Goal: Task Accomplishment & Management: Manage account settings

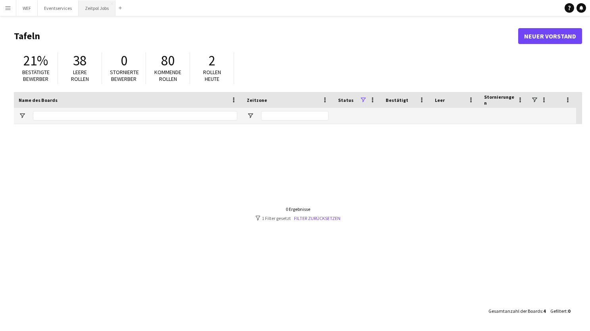
click at [100, 10] on button "Zeitpol Jobs Schließen" at bounding box center [97, 7] width 37 height 15
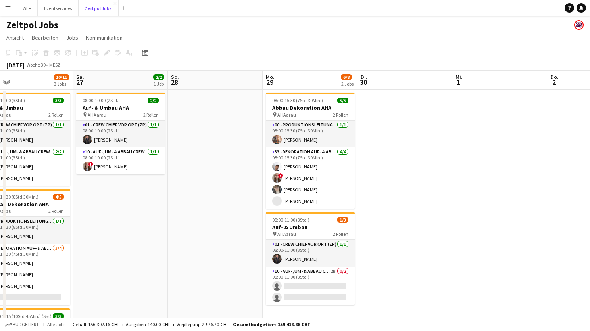
scroll to position [0, 215]
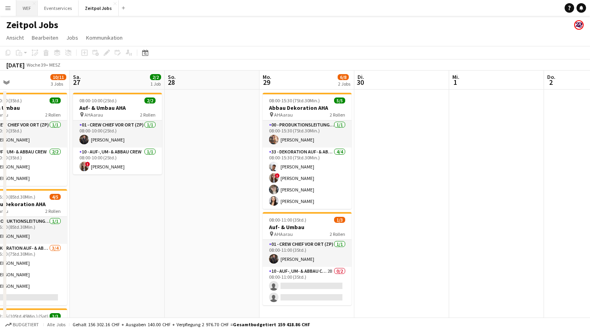
click at [31, 11] on button "WEF Schließen" at bounding box center [26, 7] width 21 height 15
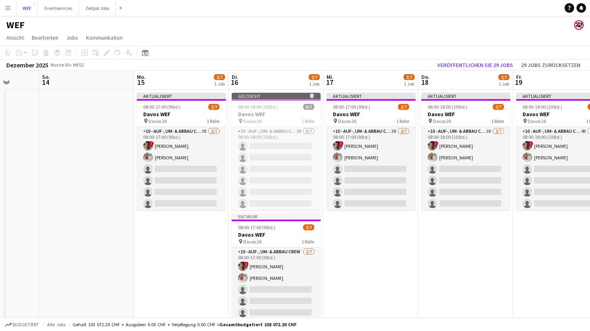
scroll to position [28, 0]
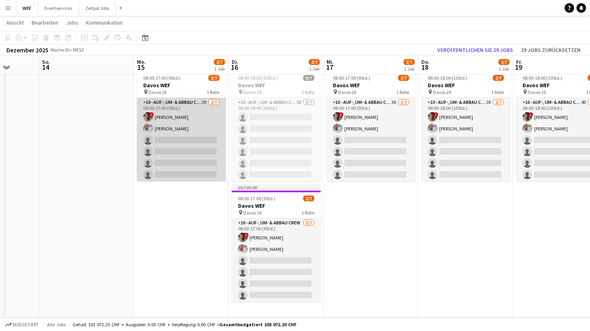
click at [187, 140] on app-card-role "10 - Auf-, Um- & Abbau Crew 3B [DATE] 08:00-17:00 (9Std.) ! [PERSON_NAME] singl…" at bounding box center [181, 146] width 89 height 96
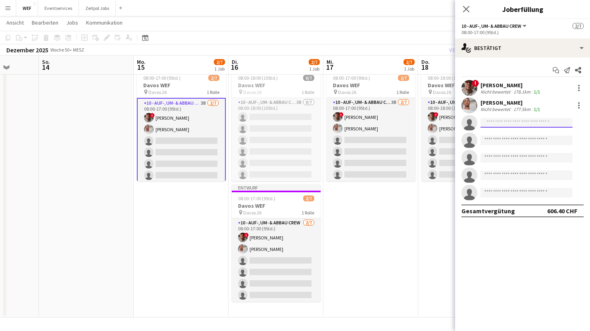
click at [504, 122] on input at bounding box center [526, 123] width 92 height 10
type input "*"
click at [467, 7] on icon at bounding box center [466, 9] width 8 height 8
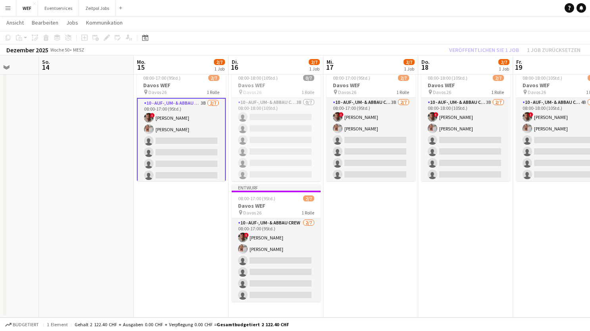
scroll to position [0, 246]
click at [196, 117] on app-card-role "10 - Auf-, Um- & Abbau Crew 3B [DATE] 08:00-17:00 (9Std.) ! [PERSON_NAME] singl…" at bounding box center [180, 147] width 89 height 98
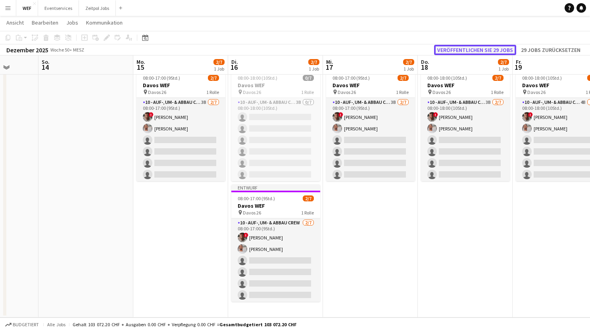
click at [483, 50] on button "Veröffentlichen Sie 29 Jobs" at bounding box center [475, 50] width 82 height 10
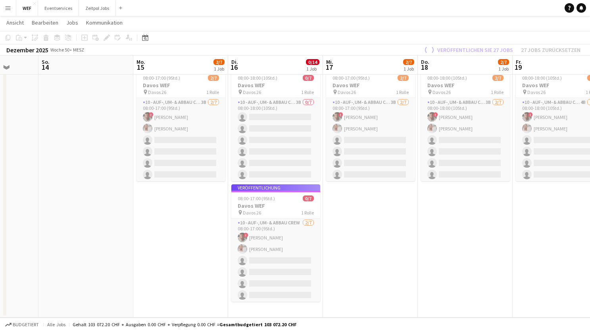
scroll to position [0, 0]
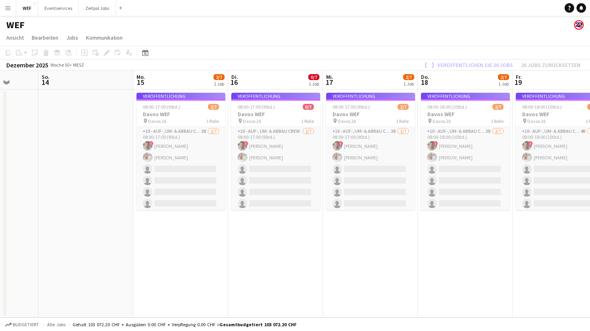
click at [436, 239] on app-date-cell "Veröffentlichung 08:00-18:00 (10Std.) 2/7 Davos WEF pin Davos 26 1 Rolle 10 - A…" at bounding box center [465, 204] width 95 height 228
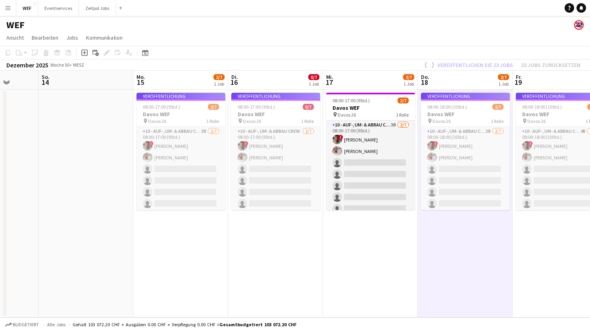
click at [358, 262] on app-date-cell "08:00-17:00 (9Std.) 2/7 Davos WEF pin Davos 26 1 Rolle 10 - Auf-, Um- & Abbau C…" at bounding box center [370, 204] width 95 height 228
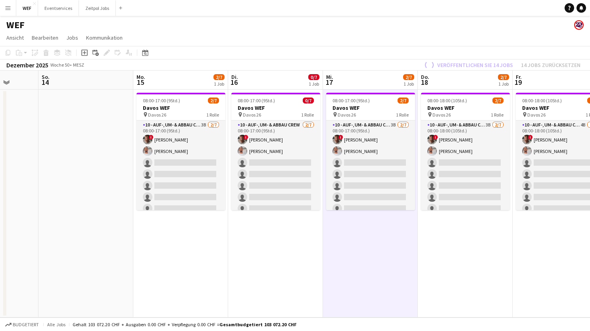
click at [373, 29] on div "WEF" at bounding box center [295, 23] width 590 height 15
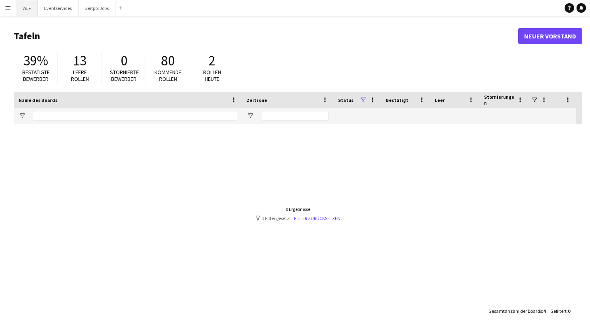
click at [28, 7] on button "WEF Schließen" at bounding box center [26, 7] width 21 height 15
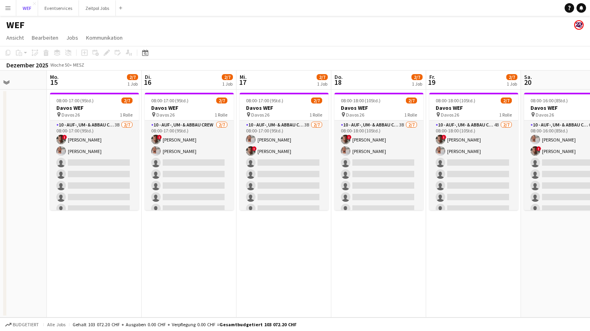
scroll to position [0, 280]
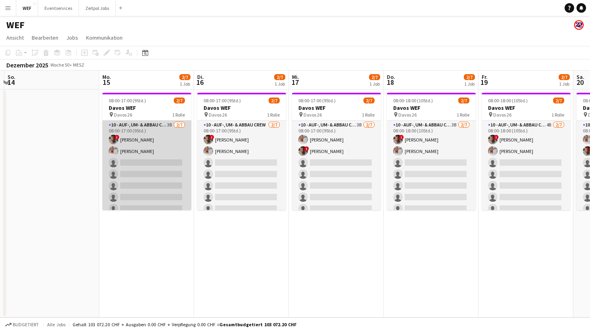
click at [165, 134] on app-card-role "10 - Auf-, Um- & Abbau Crew 3B [DATE] 08:00-17:00 (9Std.) ! [PERSON_NAME] singl…" at bounding box center [146, 169] width 89 height 96
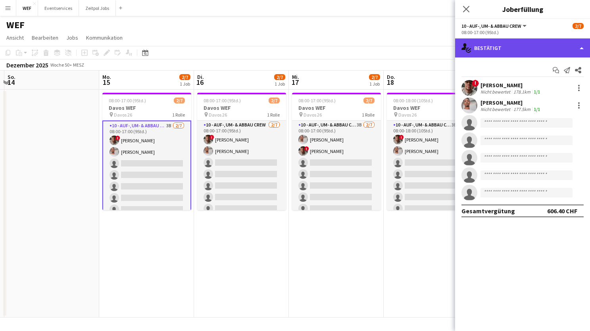
click at [511, 47] on div "single-neutral-actions-check-2 Bestätigt" at bounding box center [522, 47] width 135 height 19
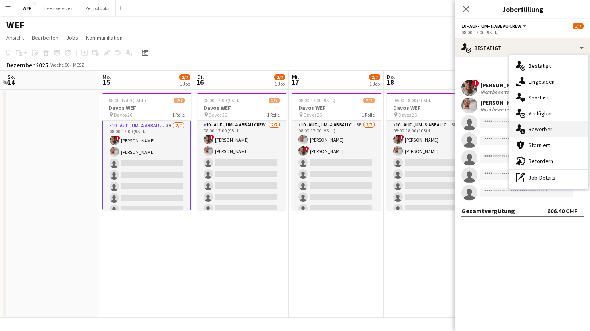
click at [557, 128] on div "single-neutral-actions-information Bewerber" at bounding box center [548, 129] width 79 height 16
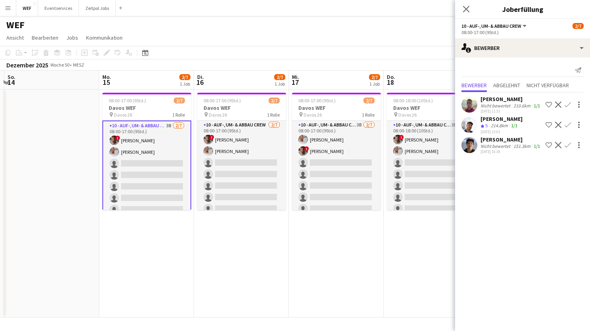
click at [569, 105] on app-icon "Bestätigen" at bounding box center [567, 105] width 6 height 6
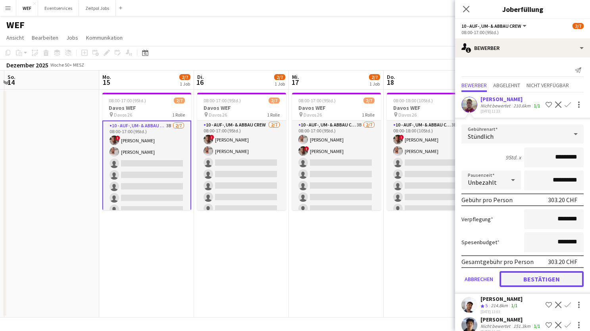
click at [539, 282] on button "Bestätigen" at bounding box center [541, 279] width 84 height 16
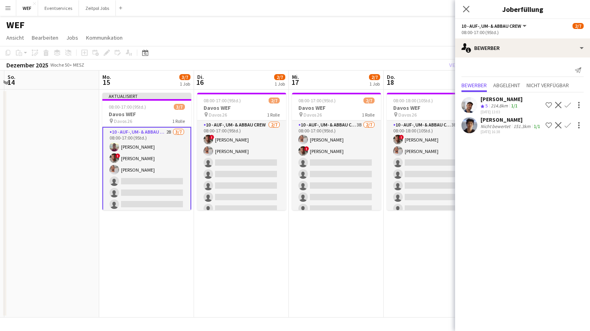
click at [566, 104] on app-icon "Bestätigen" at bounding box center [567, 105] width 6 height 6
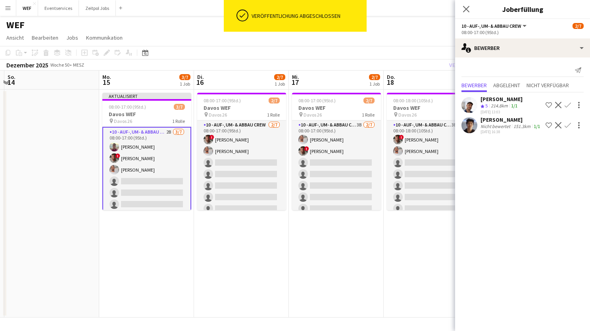
click at [565, 105] on app-icon "Bestätigen" at bounding box center [567, 105] width 6 height 6
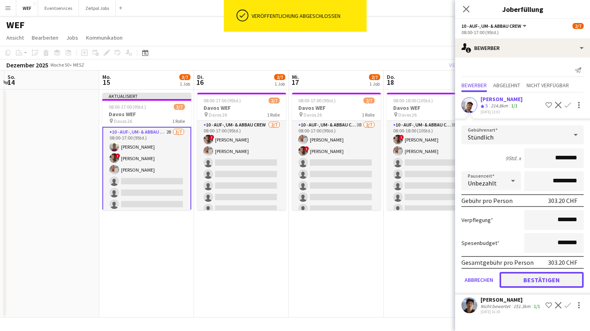
click at [536, 277] on button "Bestätigen" at bounding box center [541, 280] width 84 height 16
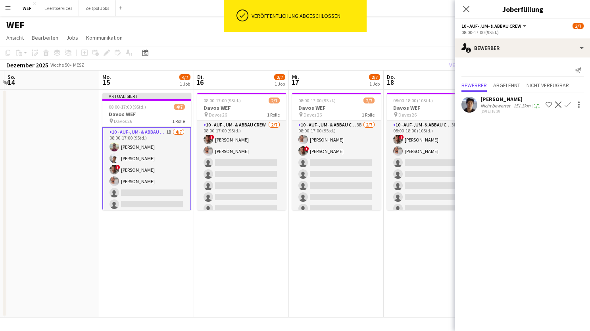
click at [565, 107] on app-icon "Bestätigen" at bounding box center [567, 105] width 6 height 6
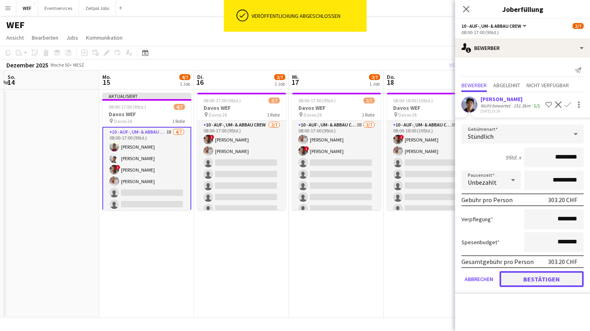
click at [540, 278] on button "Bestätigen" at bounding box center [541, 279] width 84 height 16
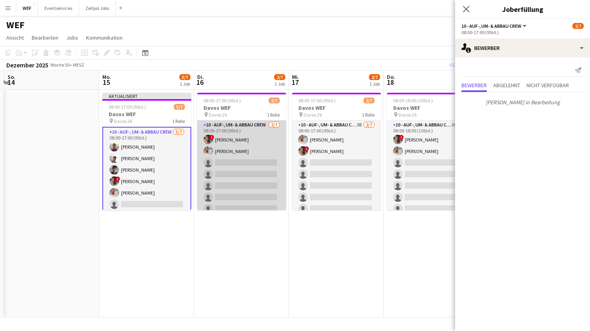
click at [263, 142] on app-card-role "10 - Auf-, Um- & Abbau Crew [DATE] 08:00-17:00 (9Std.) ! [PERSON_NAME] single-n…" at bounding box center [241, 169] width 89 height 96
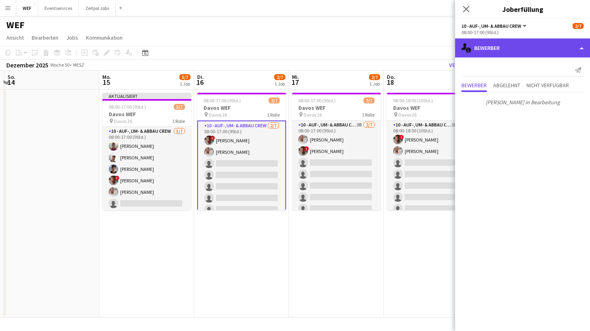
click at [506, 53] on div "single-neutral-actions-information Bewerber" at bounding box center [522, 47] width 135 height 19
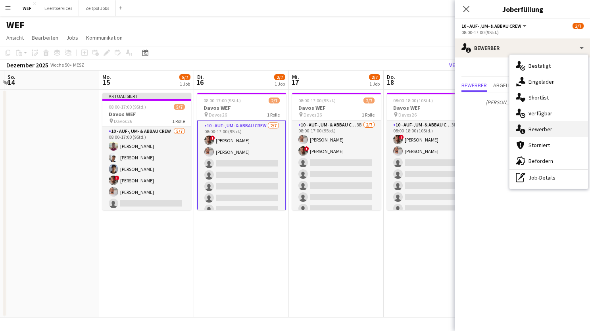
click at [528, 129] on span "Bewerber" at bounding box center [540, 129] width 24 height 7
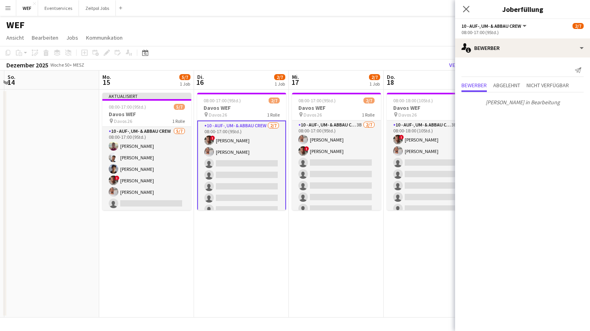
click at [205, 256] on app-date-cell "08:00-17:00 (9Std.) 2/7 Davos WEF pin Davos 26 1 Rolle 10 - Auf-, Um- & Abbau C…" at bounding box center [241, 204] width 95 height 228
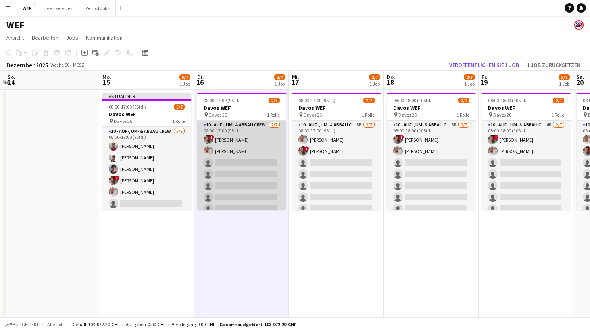
click at [258, 170] on app-card-role "10 - Auf-, Um- & Abbau Crew [DATE] 08:00-17:00 (9Std.) ! [PERSON_NAME] single-n…" at bounding box center [241, 169] width 89 height 96
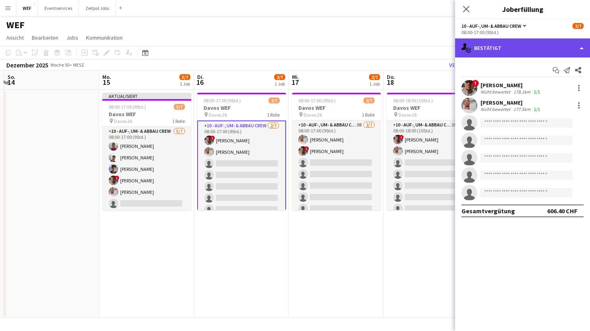
click at [555, 46] on div "single-neutral-actions-check-2 Bestätigt" at bounding box center [522, 47] width 135 height 19
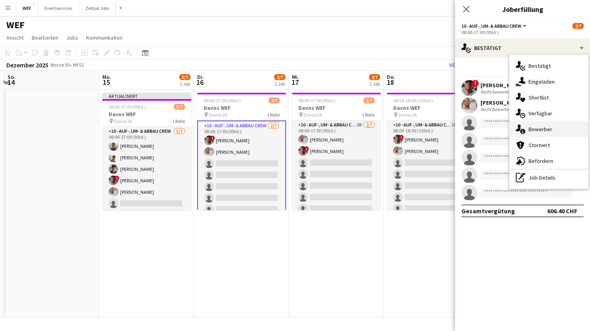
click at [536, 126] on span "Bewerber" at bounding box center [540, 129] width 24 height 7
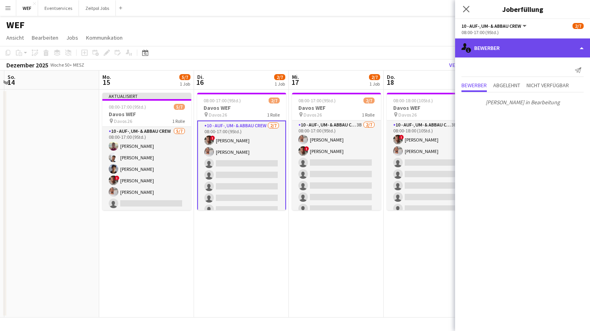
click at [523, 46] on div "single-neutral-actions-information Bewerber" at bounding box center [522, 47] width 135 height 19
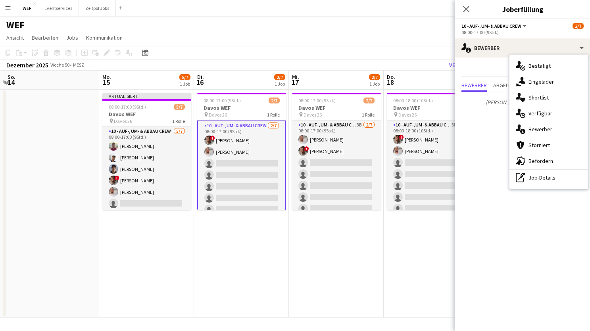
click at [483, 144] on mat-expansion-panel "users2 Bewerber Benachrichtigung senden Bewerber Abgelehnt Nicht verfügbar Kein…" at bounding box center [522, 194] width 135 height 274
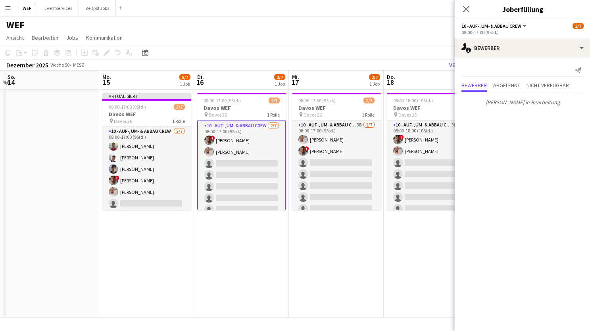
drag, startPoint x: 209, startPoint y: 175, endPoint x: 213, endPoint y: 174, distance: 4.0
click at [213, 174] on app-calendar-viewport "Do. 11 Fr. 12 Sa. 13 So. 14 Mo. 15 5/7 1 Job Di. 16 2/7 1 Job Mi. 17 2/7 1 Job …" at bounding box center [295, 194] width 590 height 247
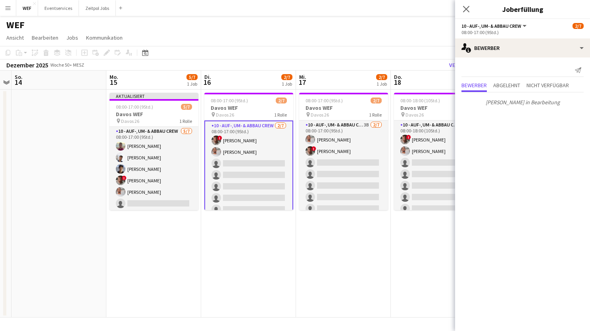
click at [263, 158] on app-card-role "10 - Auf-, Um- & Abbau Crew [DATE] 08:00-17:00 (9Std.) ! [PERSON_NAME] single-n…" at bounding box center [248, 170] width 89 height 98
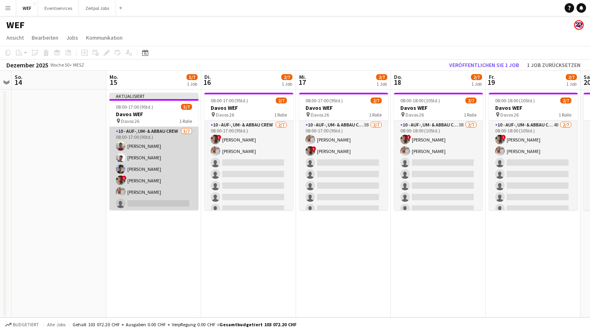
click at [197, 161] on app-card-role "10 - Auf-, Um- & Abbau Crew [DATE] 08:00-17:00 (9Std.) [PERSON_NAME] [PERSON_NA…" at bounding box center [153, 175] width 89 height 96
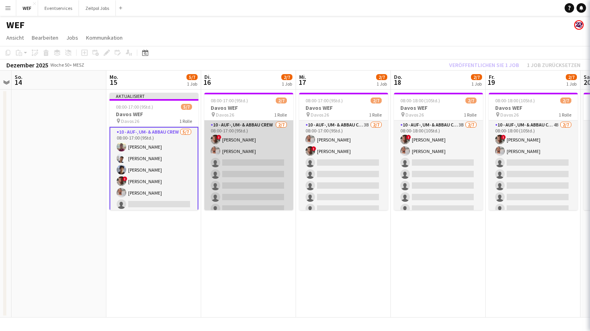
click at [248, 156] on app-card-role "10 - Auf-, Um- & Abbau Crew [DATE] 08:00-17:00 (9Std.) ! [PERSON_NAME] single-n…" at bounding box center [248, 169] width 89 height 96
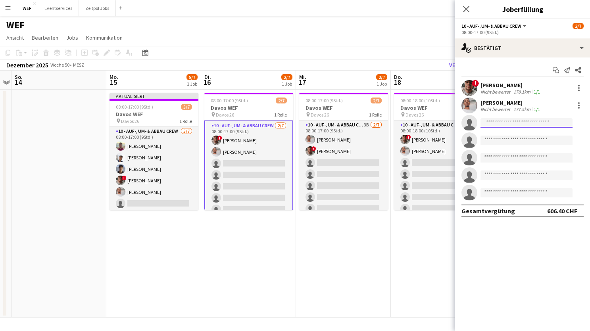
click at [513, 121] on input at bounding box center [526, 123] width 92 height 10
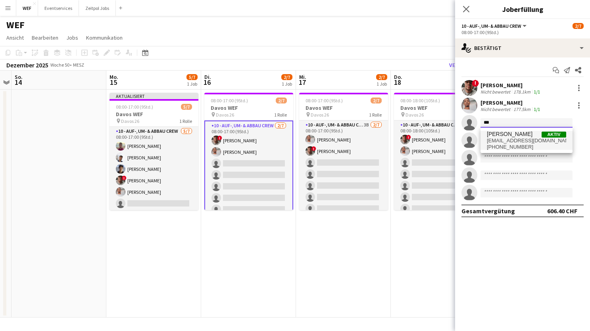
type input "***"
click at [519, 137] on span "[PERSON_NAME] Aktiv" at bounding box center [526, 134] width 79 height 7
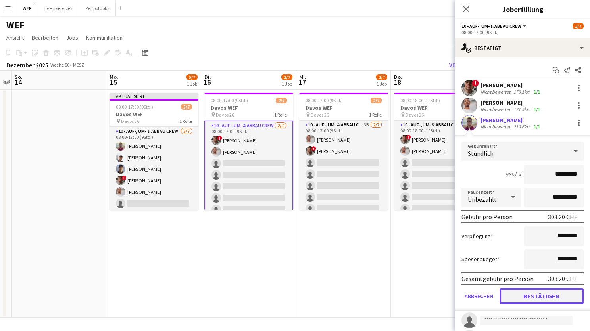
click at [531, 298] on button "Bestätigen" at bounding box center [541, 296] width 84 height 16
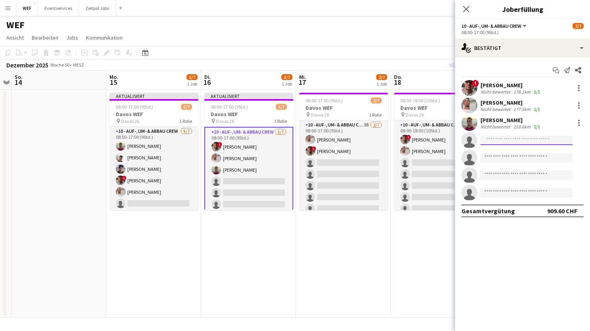
click at [517, 140] on input at bounding box center [526, 141] width 92 height 10
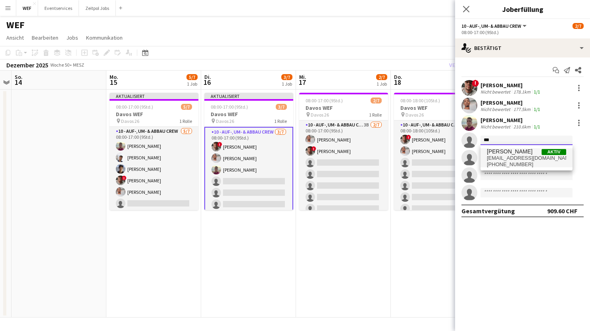
type input "***"
click at [522, 161] on span "[PHONE_NUMBER]" at bounding box center [526, 164] width 79 height 6
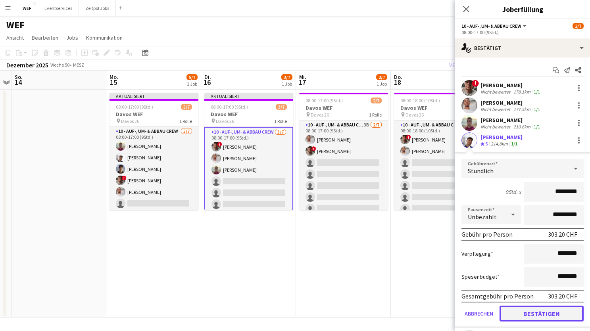
click at [535, 312] on button "Bestätigen" at bounding box center [541, 314] width 84 height 16
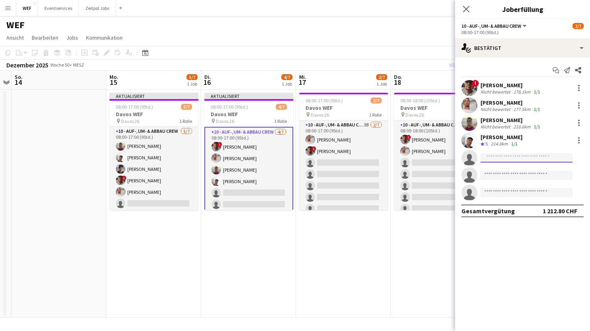
click at [514, 159] on input at bounding box center [526, 158] width 92 height 10
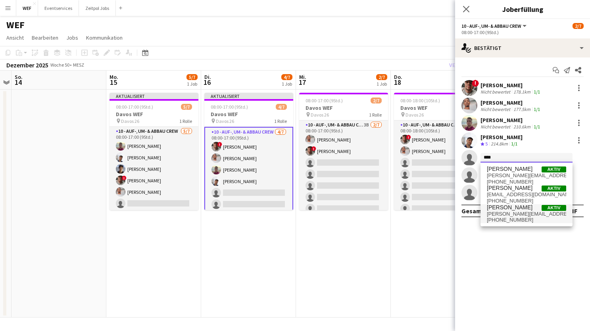
type input "****"
click at [515, 211] on span "[PERSON_NAME][EMAIL_ADDRESS][DOMAIN_NAME]" at bounding box center [526, 214] width 79 height 6
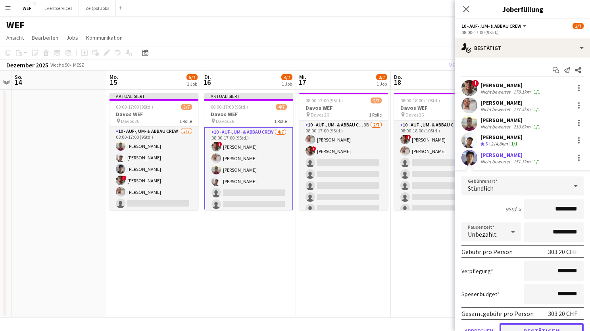
click at [540, 326] on button "Bestätigen" at bounding box center [541, 331] width 84 height 16
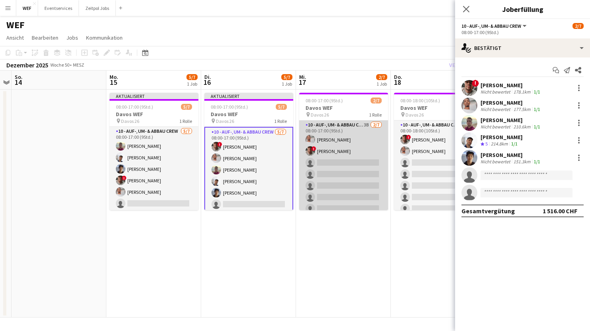
click at [349, 178] on app-card-role "10 - Auf-, Um- & Abbau Crew 3B [DATE] 08:00-17:00 (9Std.) Nahom Frezgi ! [PERSO…" at bounding box center [343, 169] width 89 height 96
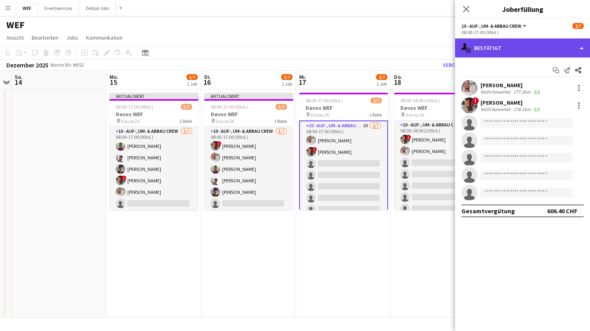
click at [540, 46] on div "single-neutral-actions-check-2 Bestätigt" at bounding box center [522, 47] width 135 height 19
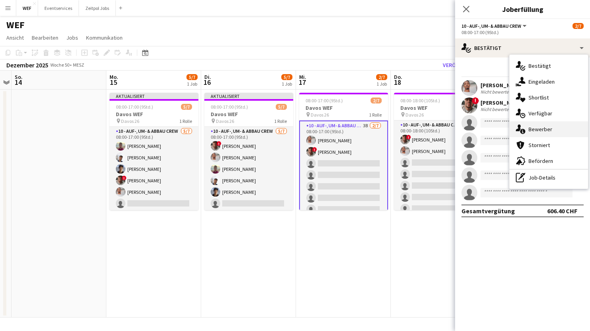
click at [536, 130] on span "Bewerber" at bounding box center [540, 129] width 24 height 7
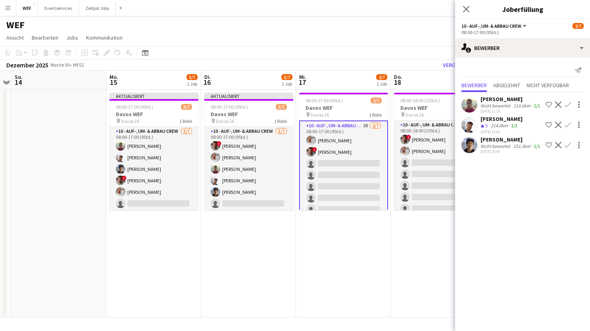
click at [566, 105] on app-icon "Bestätigen" at bounding box center [567, 105] width 6 height 6
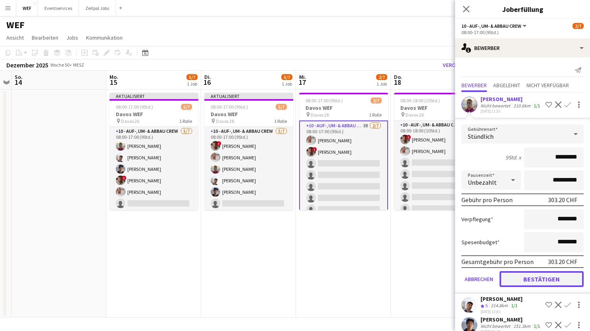
click at [523, 283] on button "Bestätigen" at bounding box center [541, 279] width 84 height 16
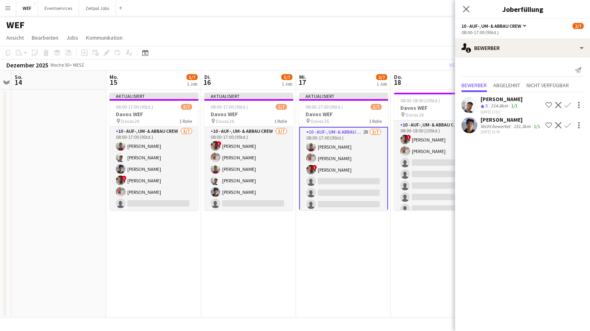
click at [567, 104] on app-icon "Bestätigen" at bounding box center [567, 105] width 6 height 6
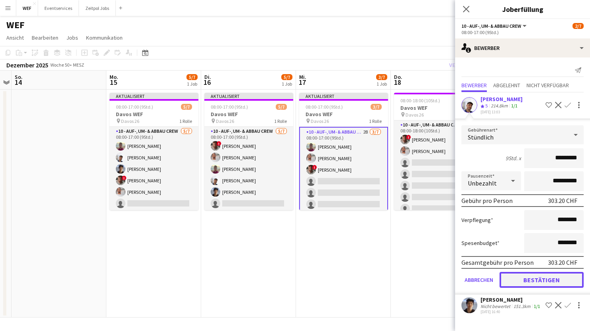
click at [534, 278] on button "Bestätigen" at bounding box center [541, 280] width 84 height 16
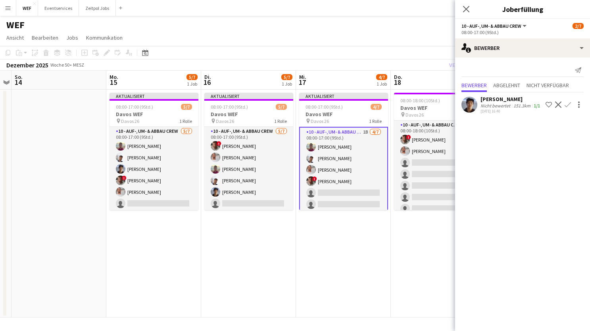
click at [567, 105] on app-icon "Bestätigen" at bounding box center [567, 105] width 6 height 6
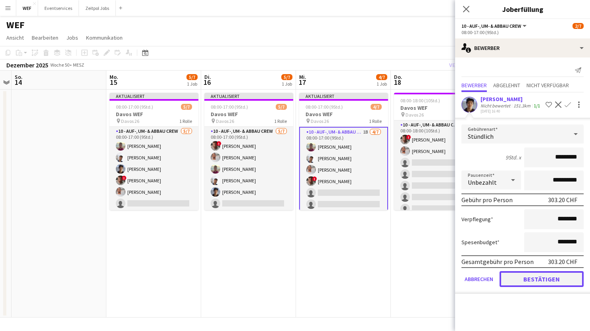
click at [548, 277] on button "Bestätigen" at bounding box center [541, 279] width 84 height 16
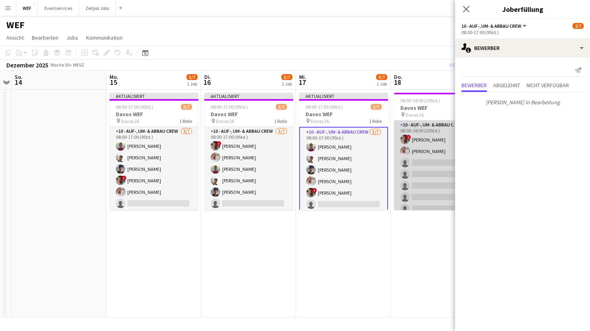
click at [426, 186] on app-card-role "10 - Auf-, Um- & Abbau Crew 3B [DATE] 08:00-18:00 (10Std.) ! [PERSON_NAME] sing…" at bounding box center [438, 169] width 89 height 96
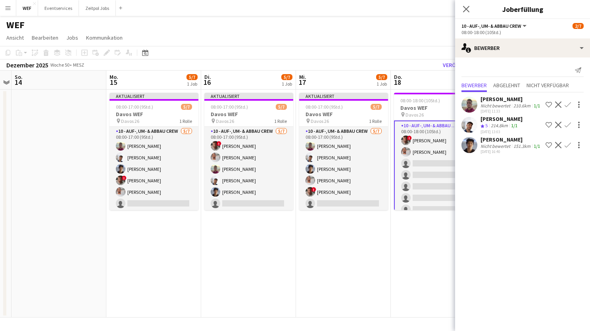
click at [566, 106] on app-icon "Bestätigen" at bounding box center [567, 105] width 6 height 6
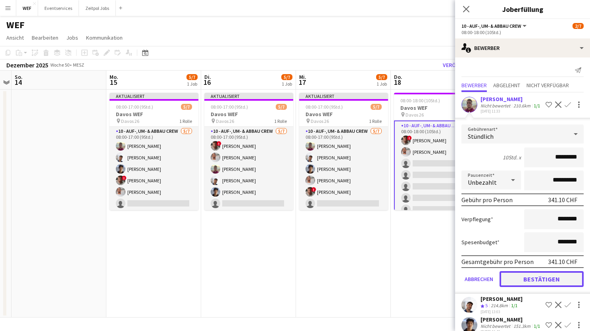
click at [544, 279] on button "Bestätigen" at bounding box center [541, 279] width 84 height 16
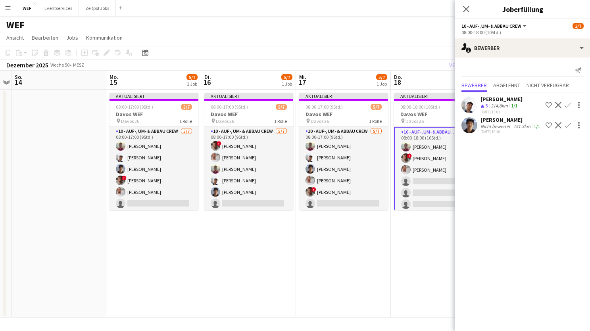
click at [566, 106] on app-icon "Bestätigen" at bounding box center [567, 105] width 6 height 6
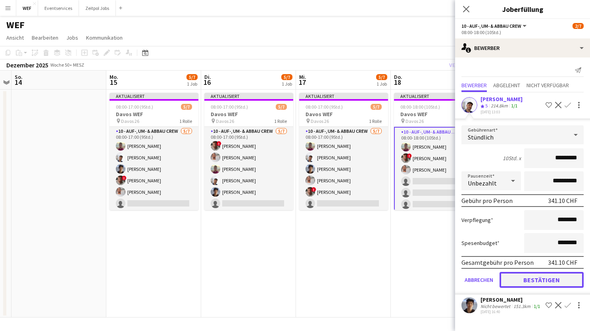
click at [546, 282] on button "Bestätigen" at bounding box center [541, 280] width 84 height 16
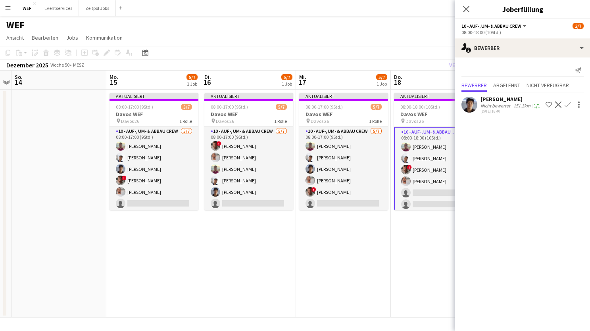
click at [569, 103] on app-icon "Bestätigen" at bounding box center [567, 105] width 6 height 6
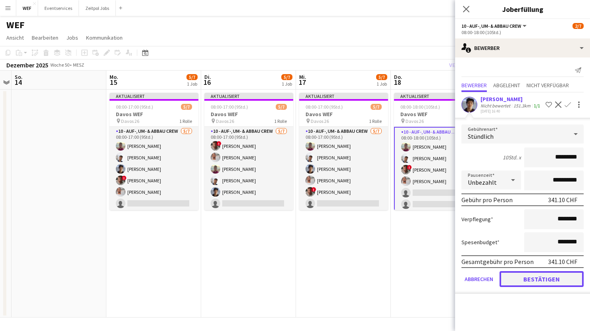
click at [543, 278] on button "Bestätigen" at bounding box center [541, 279] width 84 height 16
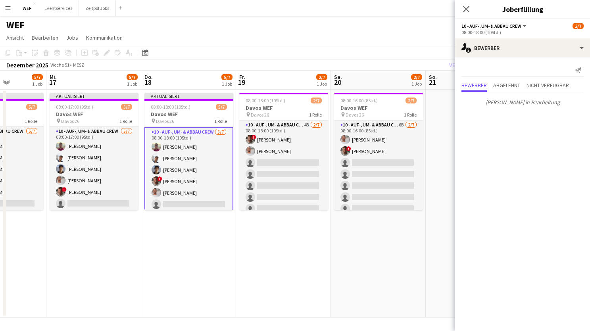
scroll to position [0, 333]
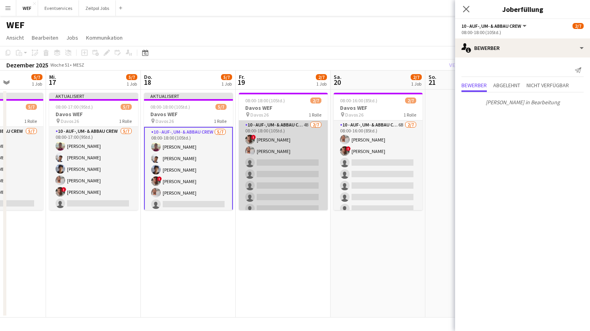
click at [302, 188] on app-card-role "10 - Auf-, Um- & Abbau Crew 4B [DATE] 08:00-18:00 (10Std.) ! [PERSON_NAME] sing…" at bounding box center [283, 169] width 89 height 96
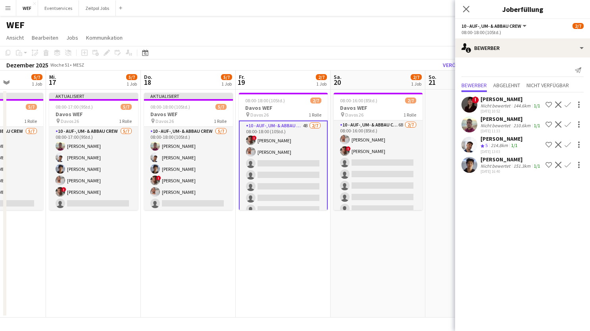
click at [567, 125] on app-icon "Bestätigen" at bounding box center [567, 124] width 6 height 6
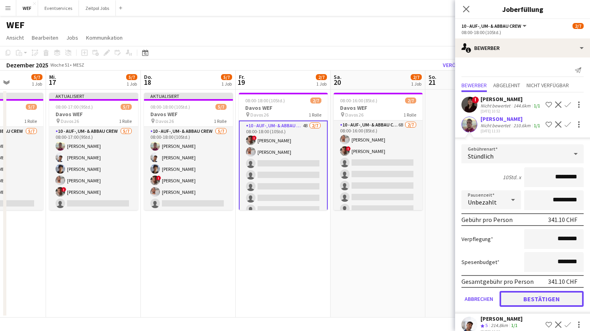
click at [539, 297] on button "Bestätigen" at bounding box center [541, 299] width 84 height 16
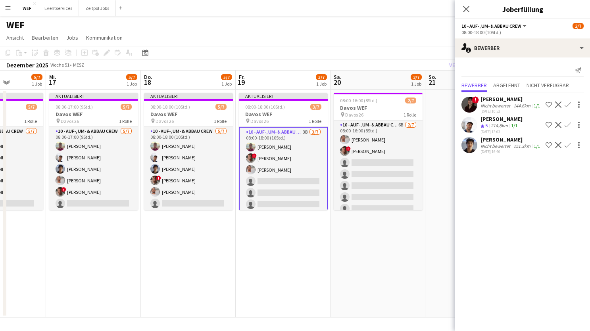
click at [568, 123] on app-icon "Bestätigen" at bounding box center [567, 125] width 6 height 6
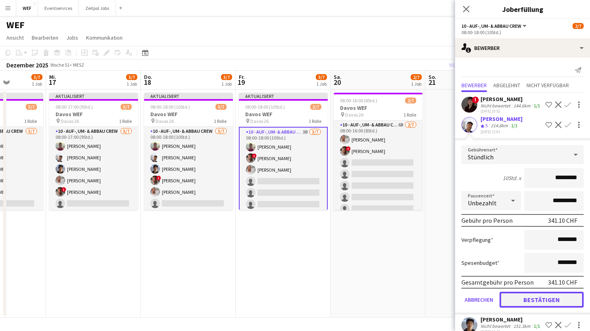
click at [534, 297] on button "Bestätigen" at bounding box center [541, 300] width 84 height 16
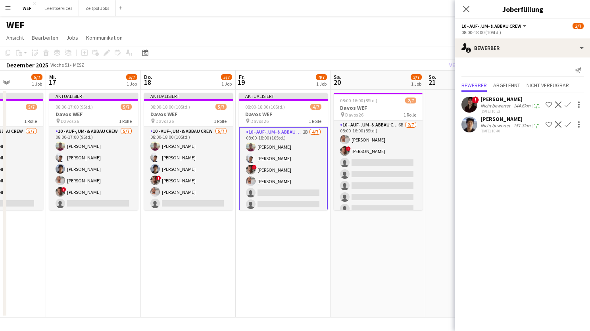
click at [566, 124] on app-icon "Bestätigen" at bounding box center [567, 124] width 6 height 6
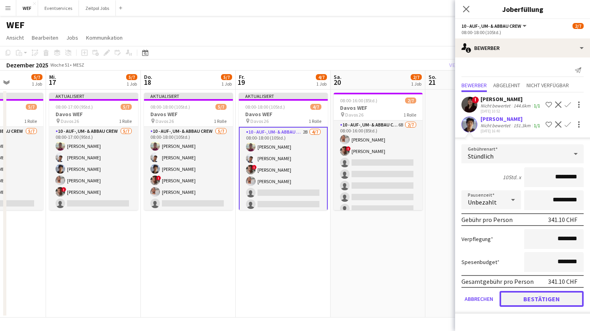
click at [546, 298] on button "Bestätigen" at bounding box center [541, 299] width 84 height 16
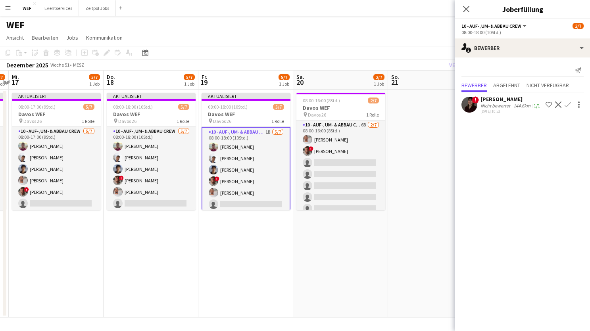
scroll to position [0, 376]
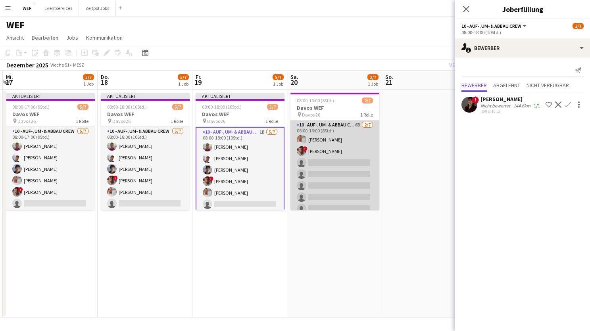
click at [353, 182] on app-card-role "10 - Auf-, Um- & Abbau Crew 6B [DATE] 08:00-16:00 (8Std.) Nahom Frezgi ! [PERSO…" at bounding box center [334, 169] width 89 height 96
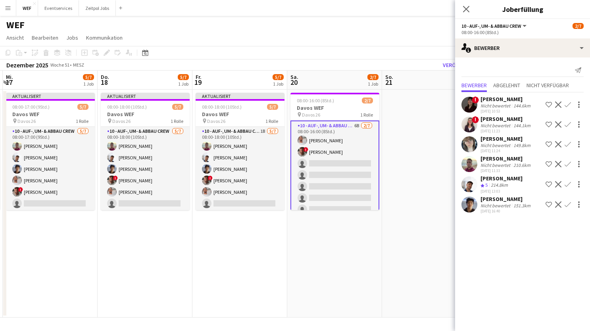
click at [568, 161] on app-icon "Bestätigen" at bounding box center [567, 164] width 6 height 6
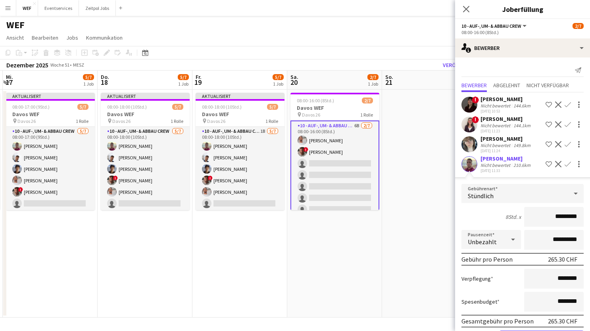
scroll to position [70, 0]
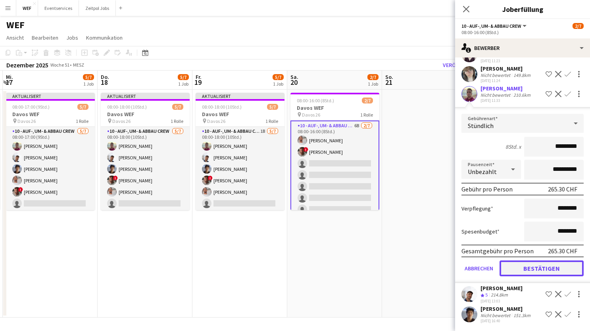
click at [539, 268] on button "Bestätigen" at bounding box center [541, 268] width 84 height 16
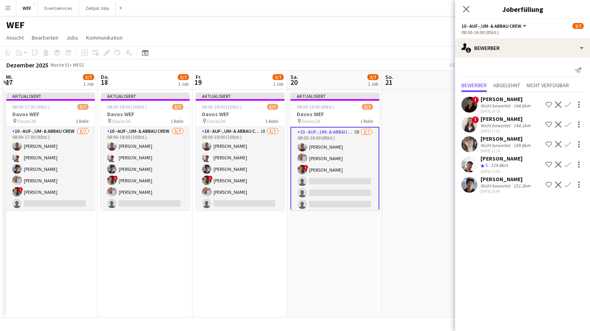
click at [570, 162] on app-icon "Bestätigen" at bounding box center [567, 164] width 6 height 6
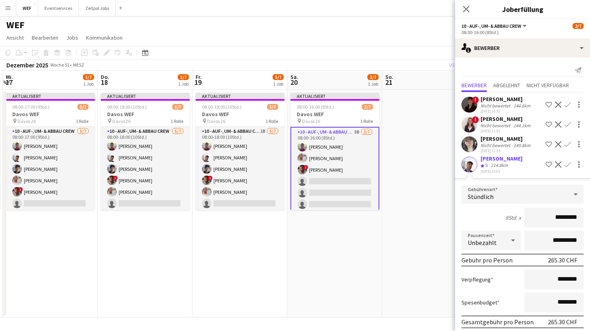
scroll to position [50, 0]
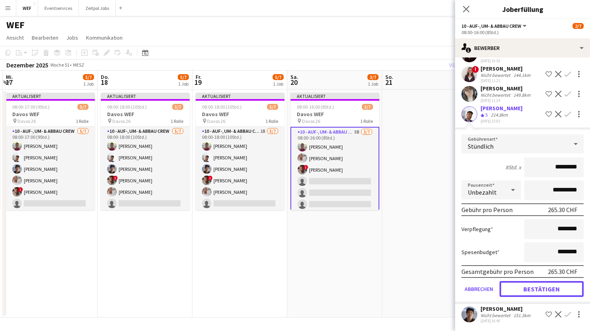
click at [542, 293] on button "Bestätigen" at bounding box center [541, 289] width 84 height 16
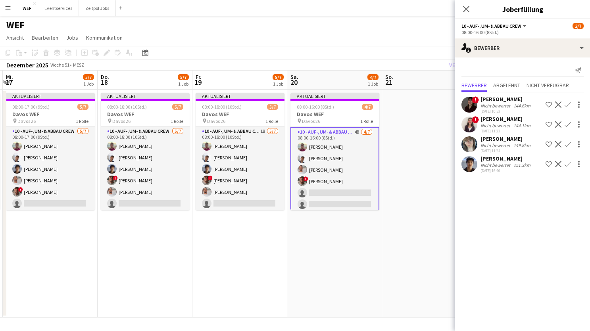
scroll to position [0, 0]
click at [569, 165] on app-icon "Bestätigen" at bounding box center [567, 164] width 6 height 6
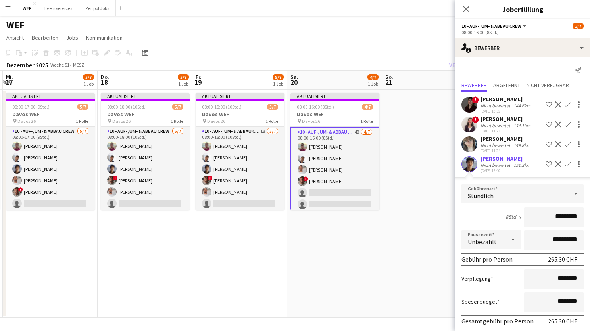
scroll to position [30, 0]
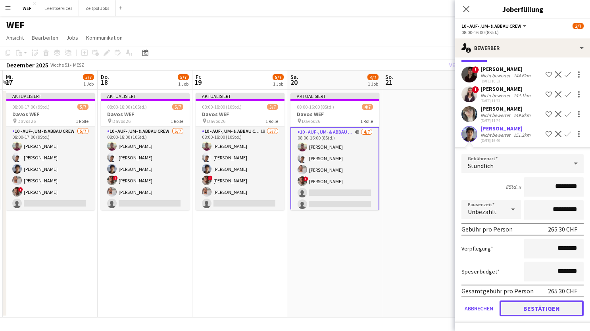
click at [533, 309] on button "Bestätigen" at bounding box center [541, 309] width 84 height 16
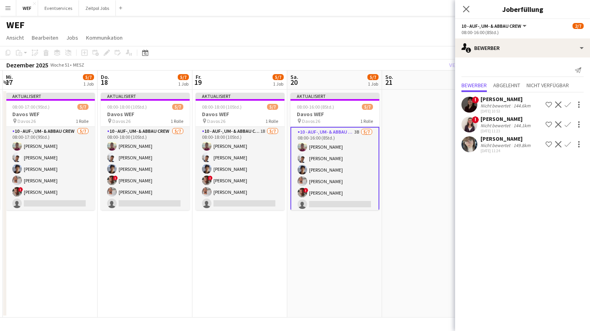
click at [373, 273] on app-date-cell "Aktualisiert 08:00-16:00 (8Std.) 5/7 Davos WEF pin Davos 26 1 Rolle 10 - Auf-, …" at bounding box center [334, 204] width 95 height 228
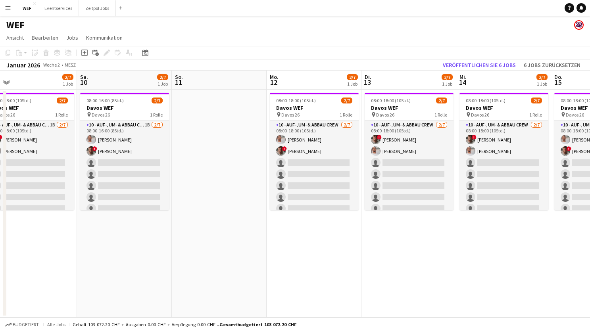
scroll to position [0, 236]
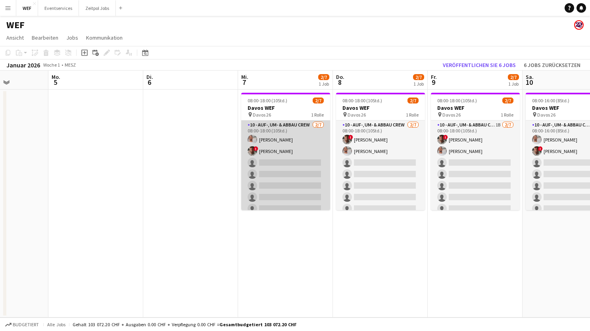
click at [281, 160] on app-card-role "10 - Auf-, Um- & Abbau Crew [DATE] 08:00-18:00 (10Std.) Nahom Frezgi ! [PERSON_…" at bounding box center [285, 169] width 89 height 96
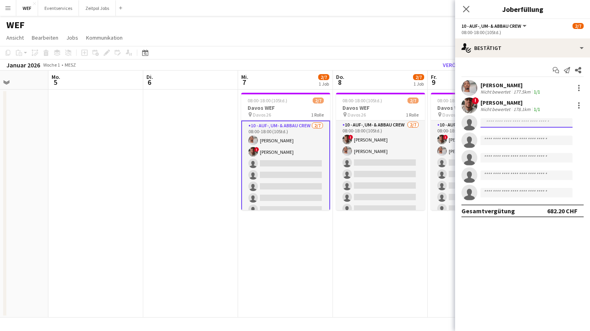
click at [510, 121] on input at bounding box center [526, 123] width 92 height 10
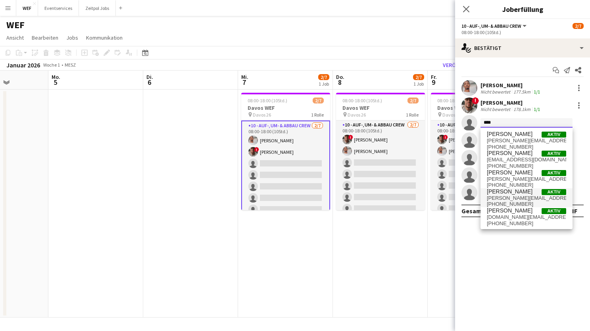
type input "****"
click at [519, 195] on span "[PERSON_NAME][EMAIL_ADDRESS][DOMAIN_NAME]" at bounding box center [526, 198] width 79 height 6
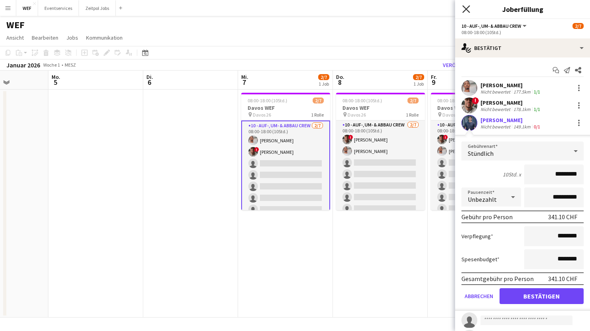
click at [462, 9] on icon "Pop-in schließen" at bounding box center [466, 9] width 8 height 8
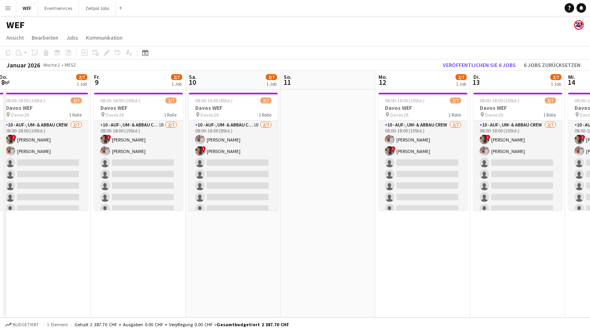
scroll to position [0, 204]
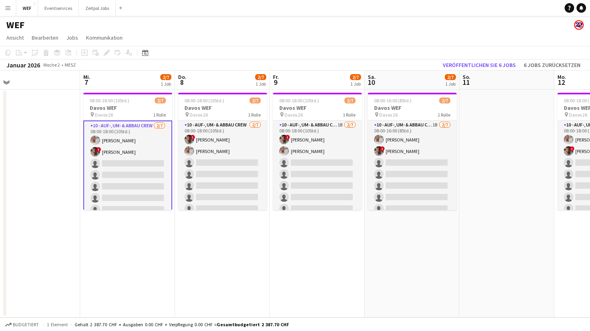
click at [142, 165] on app-card-role "10 - Auf-, Um- & Abbau Crew [DATE] 08:00-18:00 (10Std.) Nahom Frezgi ! [PERSON_…" at bounding box center [127, 170] width 89 height 98
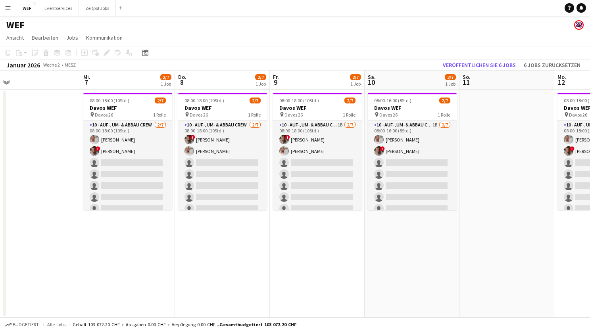
click at [176, 245] on app-date-cell "08:00-18:00 (10Std.) 2/7 Davos WEF pin Davos 26 1 Rolle 10 - Auf-, Um- & Abbau …" at bounding box center [222, 204] width 95 height 228
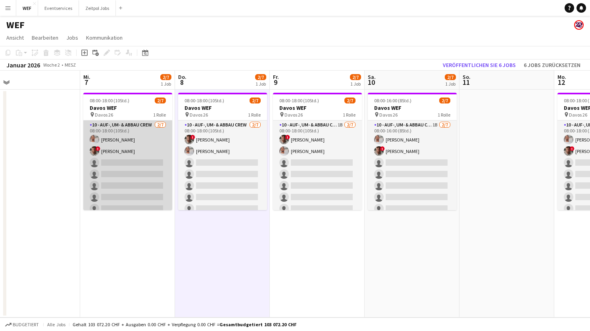
click at [131, 171] on app-card-role "10 - Auf-, Um- & Abbau Crew [DATE] 08:00-18:00 (10Std.) Nahom Frezgi ! [PERSON_…" at bounding box center [127, 169] width 89 height 96
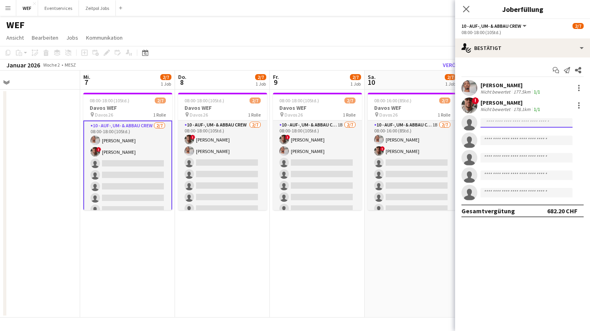
click at [492, 123] on input at bounding box center [526, 123] width 92 height 10
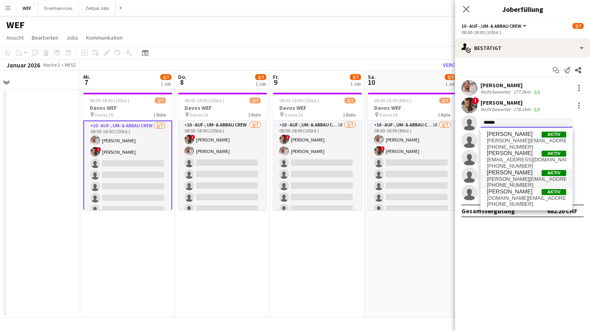
type input "******"
click at [502, 180] on span "[PERSON_NAME][EMAIL_ADDRESS][DOMAIN_NAME]" at bounding box center [526, 179] width 79 height 6
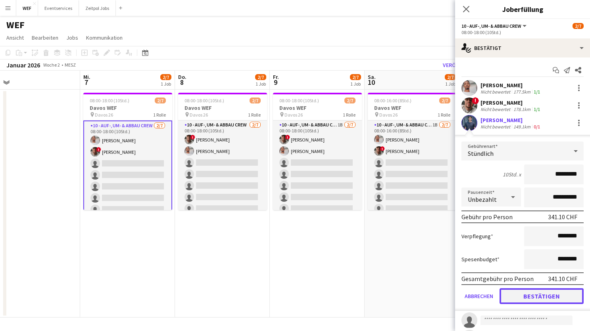
click at [516, 297] on button "Bestätigen" at bounding box center [541, 296] width 84 height 16
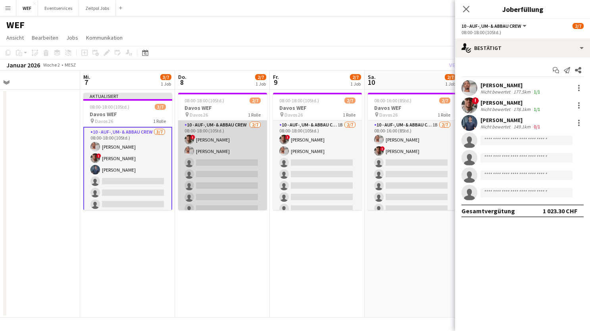
click at [232, 182] on app-card-role "10 - Auf-, Um- & Abbau Crew [DATE] 08:00-18:00 (10Std.) ! [PERSON_NAME] single-…" at bounding box center [222, 169] width 89 height 96
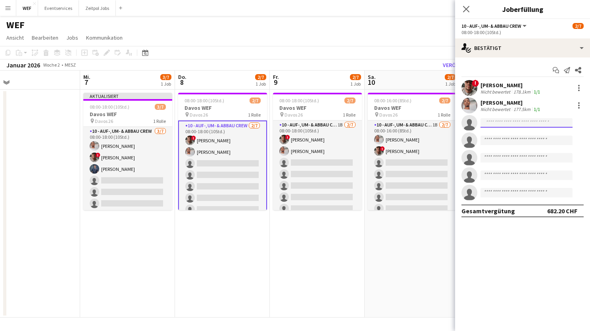
click at [500, 122] on input at bounding box center [526, 123] width 92 height 10
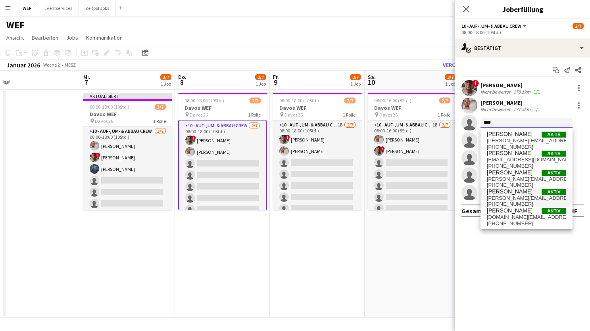
type input "****"
click at [510, 191] on span "[PERSON_NAME]" at bounding box center [510, 191] width 46 height 7
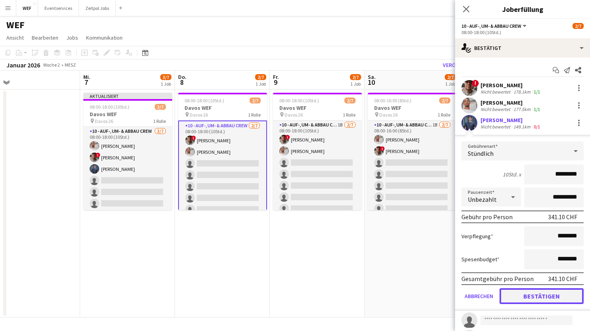
click at [538, 292] on button "Bestätigen" at bounding box center [541, 296] width 84 height 16
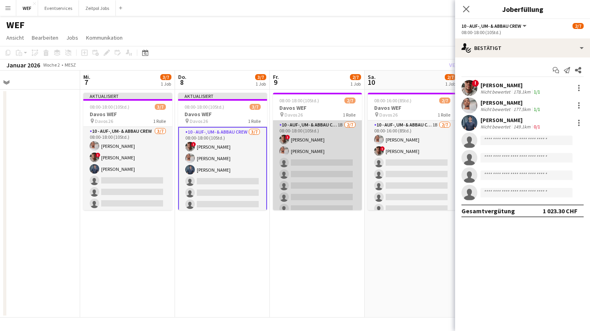
click at [336, 161] on app-card-role "10 - Auf-, Um- & Abbau Crew 1B [DATE] 08:00-18:00 (10Std.) ! [PERSON_NAME] sing…" at bounding box center [317, 169] width 89 height 96
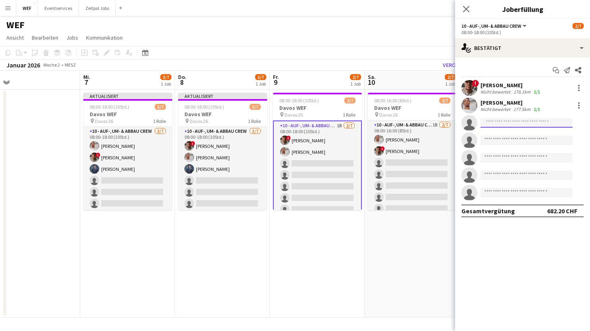
click at [521, 120] on input at bounding box center [526, 123] width 92 height 10
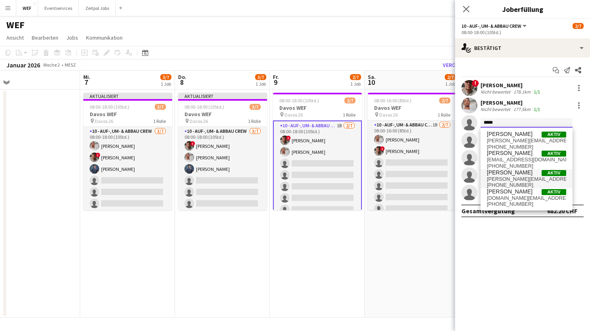
type input "*****"
click at [529, 176] on span "[PERSON_NAME][EMAIL_ADDRESS][DOMAIN_NAME]" at bounding box center [526, 179] width 79 height 6
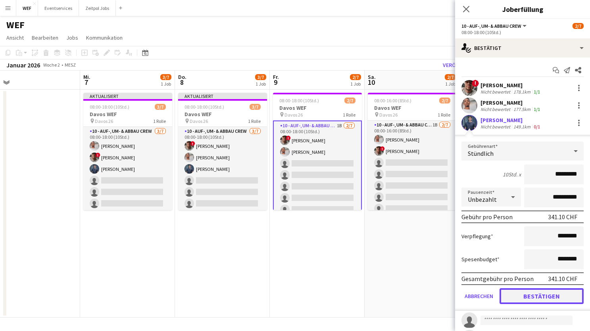
click at [532, 295] on button "Bestätigen" at bounding box center [541, 296] width 84 height 16
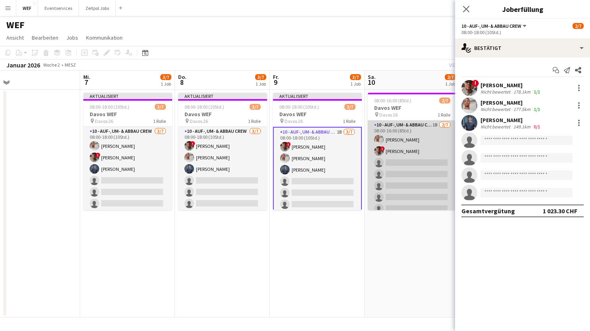
click at [397, 160] on app-card-role "10 - Auf-, Um- & Abbau Crew 1B [DATE] 08:00-16:00 (8Std.) Nahom Frezgi ! [PERSO…" at bounding box center [412, 169] width 89 height 96
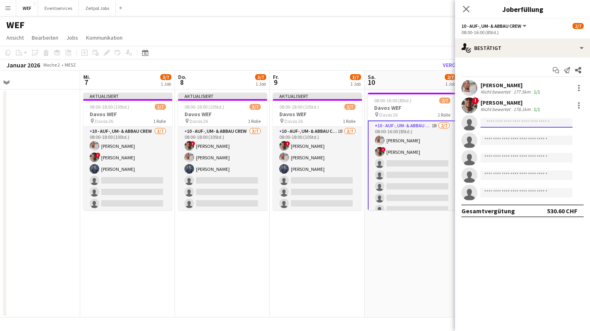
click at [503, 125] on input at bounding box center [526, 123] width 92 height 10
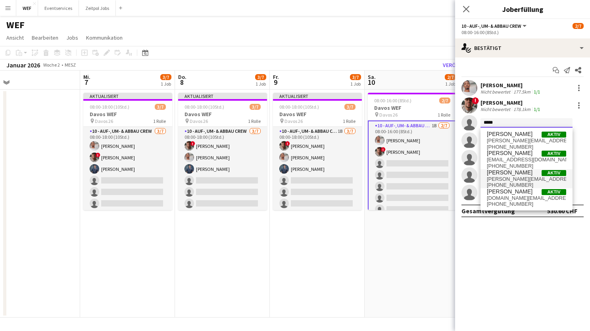
type input "*****"
click at [505, 174] on span "[PERSON_NAME]" at bounding box center [510, 172] width 46 height 7
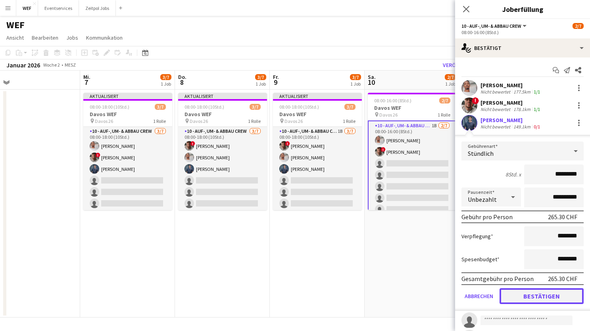
click at [512, 295] on button "Bestätigen" at bounding box center [541, 296] width 84 height 16
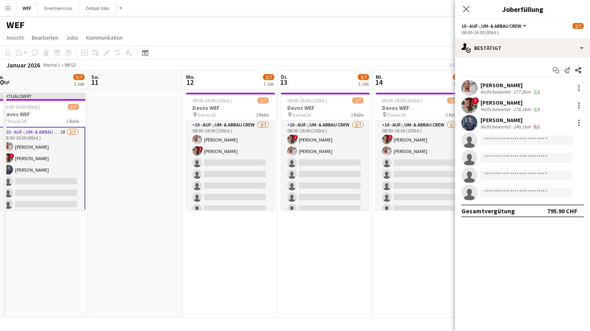
scroll to position [0, 212]
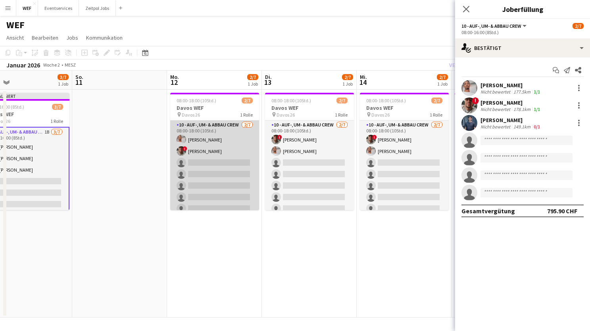
click at [206, 186] on app-card-role "10 - Auf-, Um- & Abbau Crew [DATE] 08:00-18:00 (10Std.) Nahom Frezgi ! [PERSON_…" at bounding box center [214, 169] width 89 height 96
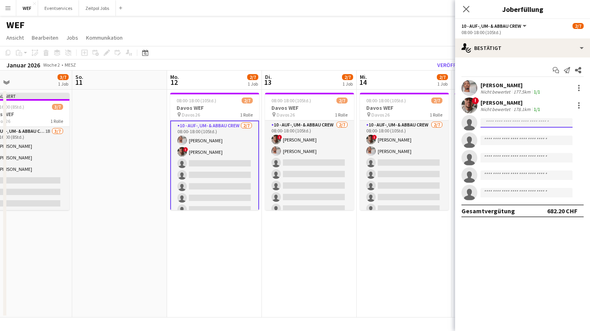
click at [540, 122] on input at bounding box center [526, 123] width 92 height 10
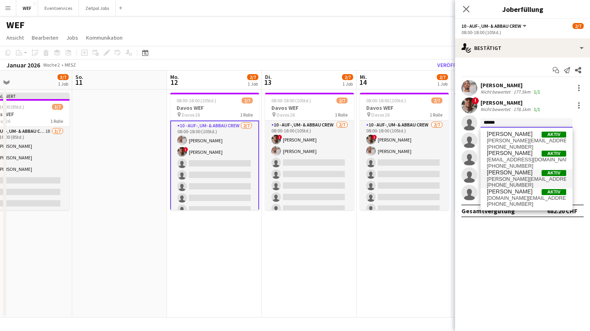
type input "******"
click at [516, 176] on span "[PERSON_NAME][EMAIL_ADDRESS][DOMAIN_NAME]" at bounding box center [526, 179] width 79 height 6
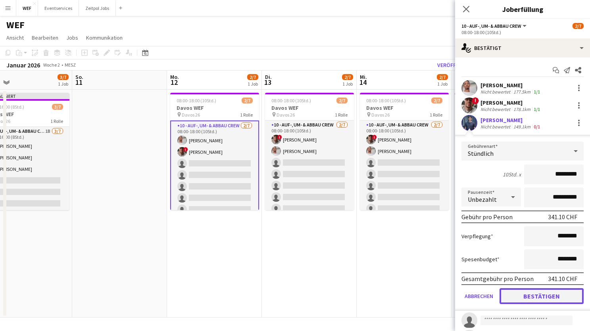
click at [525, 290] on button "Bestätigen" at bounding box center [541, 296] width 84 height 16
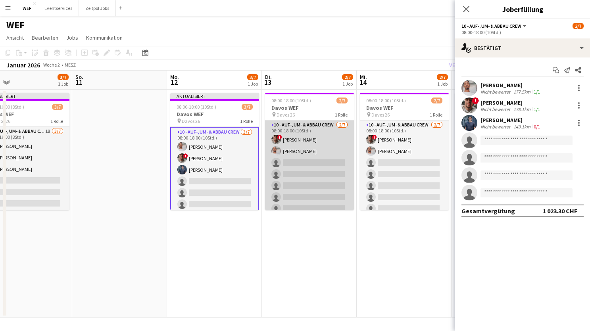
click at [312, 187] on app-card-role "10 - Auf-, Um- & Abbau Crew [DATE] 08:00-18:00 (10Std.) ! [PERSON_NAME] single-…" at bounding box center [309, 169] width 89 height 96
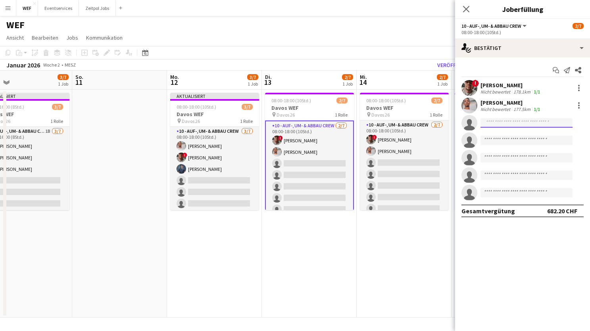
click at [512, 121] on input at bounding box center [526, 123] width 92 height 10
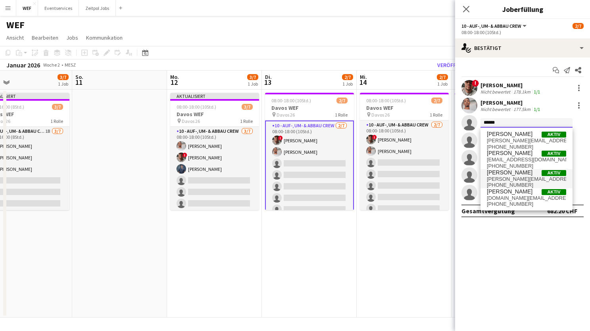
type input "******"
click at [506, 176] on span "[PERSON_NAME][EMAIL_ADDRESS][DOMAIN_NAME]" at bounding box center [526, 179] width 79 height 6
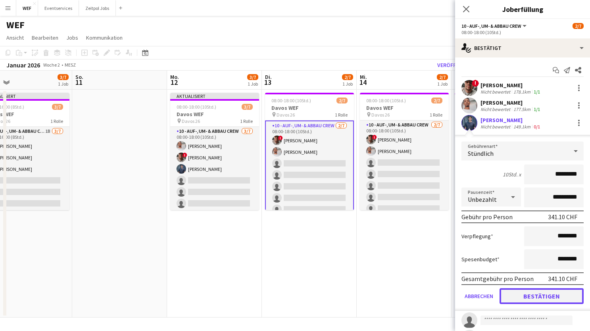
click at [513, 297] on button "Bestätigen" at bounding box center [541, 296] width 84 height 16
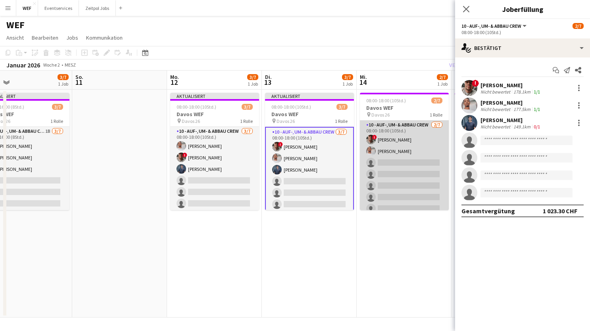
click at [394, 171] on app-card-role "10 - Auf-, Um- & Abbau Crew [DATE] 08:00-18:00 (10Std.) ! [PERSON_NAME] single-…" at bounding box center [404, 169] width 89 height 96
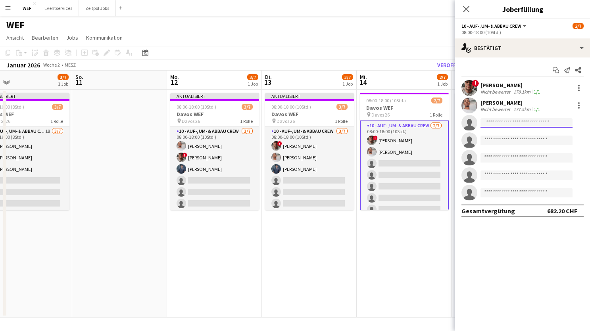
click at [502, 125] on input at bounding box center [526, 123] width 92 height 10
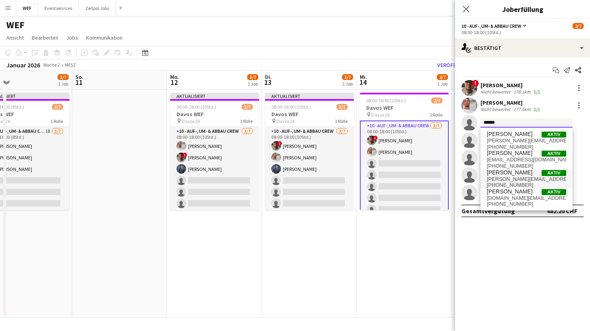
type input "******"
click at [508, 174] on span "[PERSON_NAME]" at bounding box center [510, 172] width 46 height 7
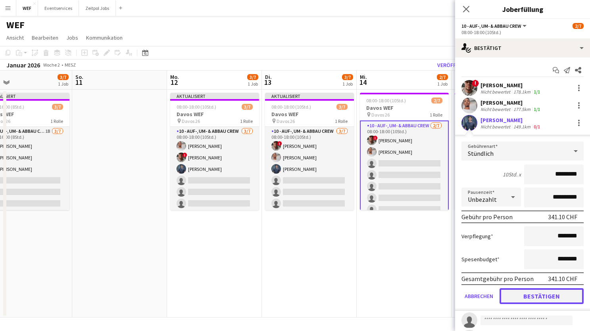
click at [515, 291] on button "Bestätigen" at bounding box center [541, 296] width 84 height 16
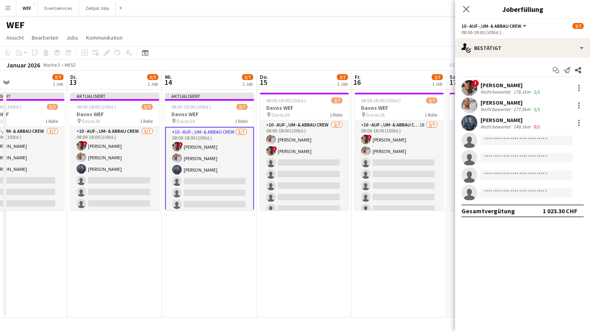
scroll to position [0, 251]
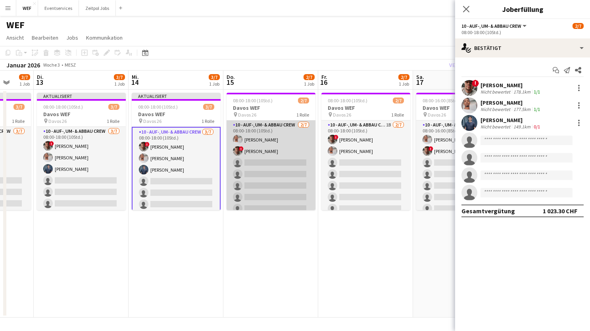
click at [281, 171] on app-card-role "10 - Auf-, Um- & Abbau Crew [DATE] 08:00-18:00 (10Std.) Nahom Frezgi ! [PERSON_…" at bounding box center [270, 169] width 89 height 96
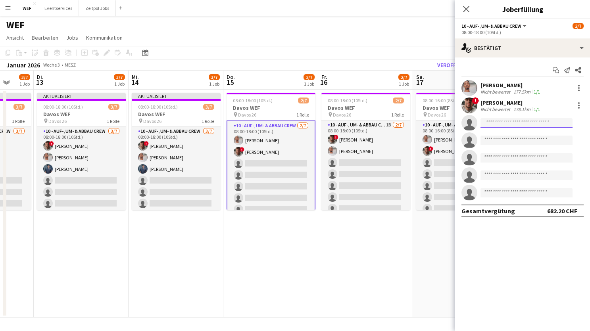
click at [523, 126] on input at bounding box center [526, 123] width 92 height 10
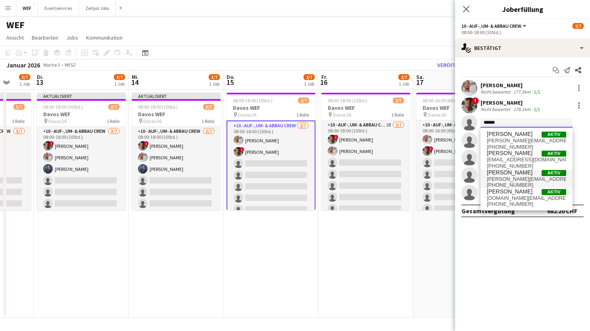
type input "******"
click at [512, 174] on span "[PERSON_NAME]" at bounding box center [510, 172] width 46 height 7
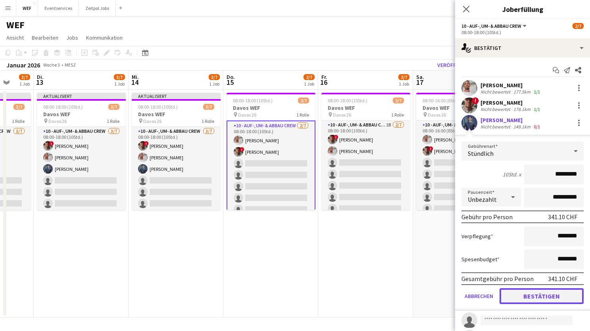
click at [515, 297] on button "Bestätigen" at bounding box center [541, 296] width 84 height 16
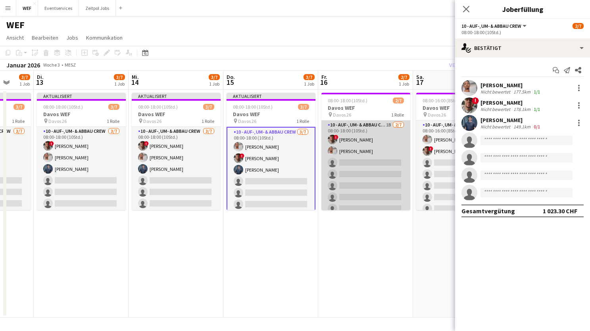
click at [372, 165] on app-card-role "10 - Auf-, Um- & Abbau Crew 1B [DATE] 08:00-18:00 (10Std.) ! [PERSON_NAME] sing…" at bounding box center [365, 169] width 89 height 96
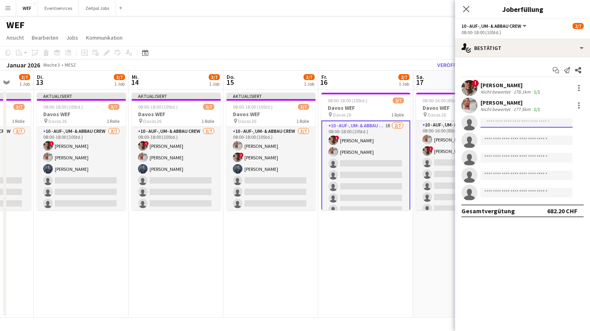
click at [507, 122] on input at bounding box center [526, 123] width 92 height 10
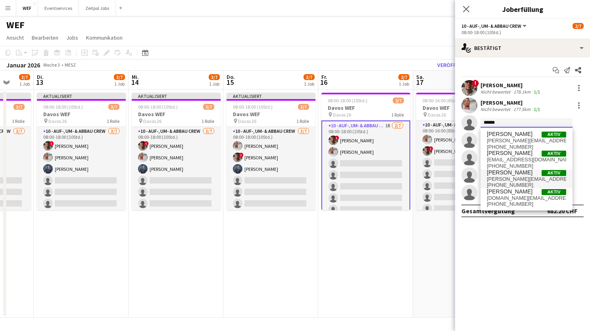
type input "******"
click at [508, 174] on span "[PERSON_NAME]" at bounding box center [510, 172] width 46 height 7
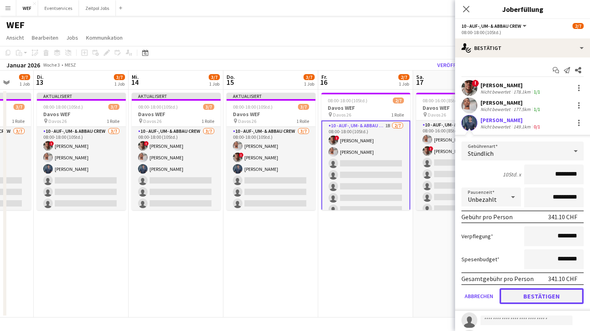
click at [521, 299] on button "Bestätigen" at bounding box center [541, 296] width 84 height 16
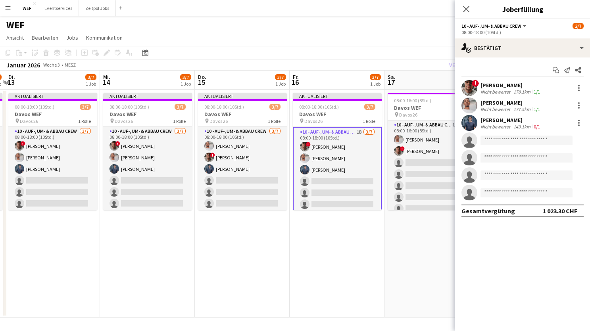
scroll to position [0, 310]
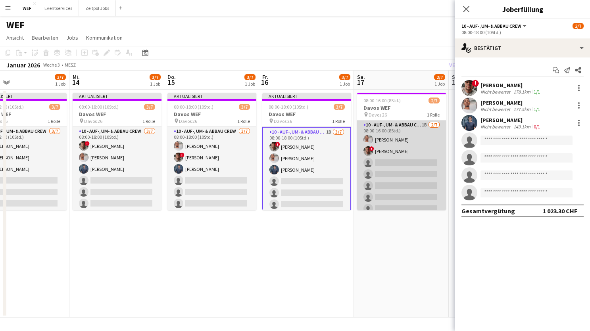
click at [383, 160] on app-card-role "10 - Auf-, Um- & Abbau Crew 1B [DATE] 08:00-16:00 (8Std.) Nahom Frezgi ! [PERSO…" at bounding box center [401, 169] width 89 height 96
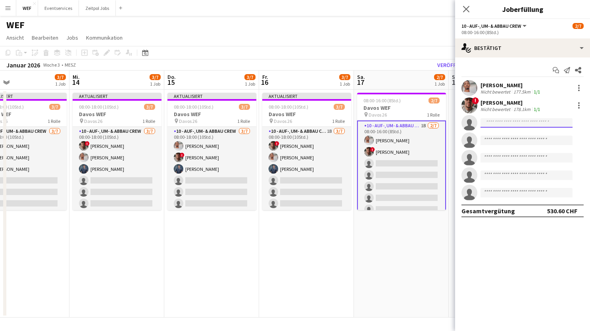
click at [512, 121] on input at bounding box center [526, 123] width 92 height 10
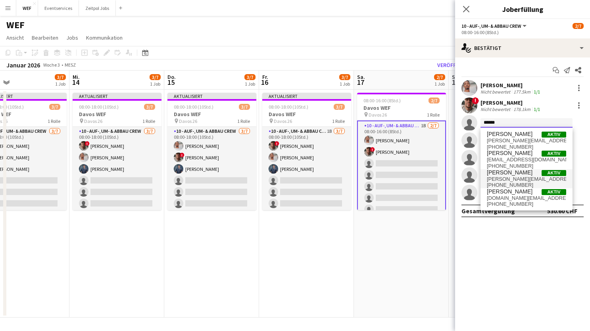
type input "******"
click at [508, 173] on span "[PERSON_NAME]" at bounding box center [510, 172] width 46 height 7
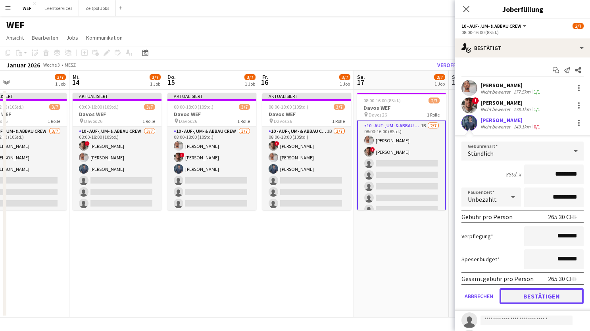
click at [524, 294] on button "Bestätigen" at bounding box center [541, 296] width 84 height 16
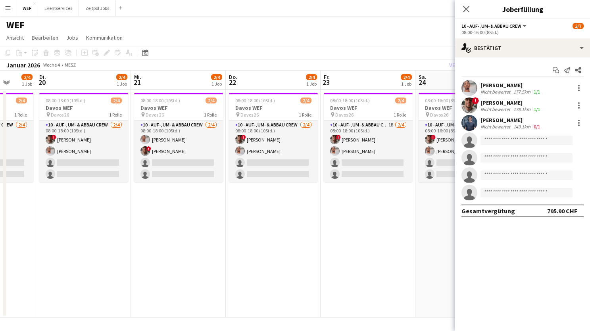
scroll to position [0, 352]
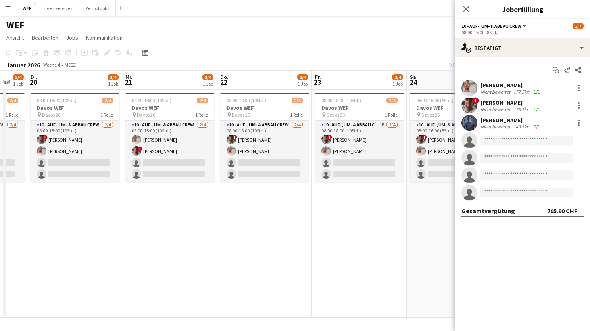
click at [463, 2] on div "Pop-in schließen" at bounding box center [466, 9] width 22 height 18
click at [465, 5] on app-icon "Pop-in schließen" at bounding box center [465, 9] width 11 height 11
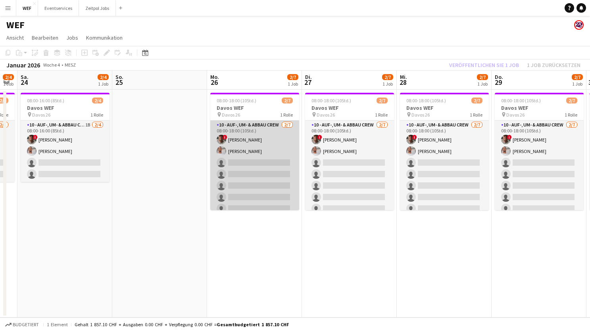
scroll to position [6, 0]
click at [250, 151] on app-card-role "10 - Auf-, Um- & Abbau Crew [DATE] 08:00-18:00 (10Std.) ! [PERSON_NAME] single-…" at bounding box center [254, 162] width 89 height 96
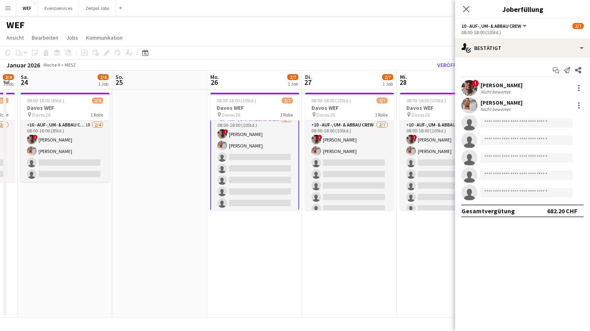
scroll to position [7, 0]
click at [495, 123] on input at bounding box center [526, 123] width 92 height 10
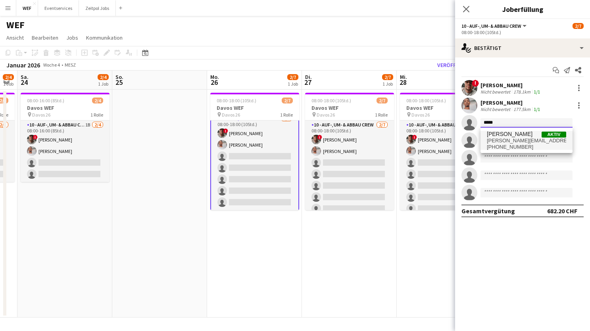
type input "*****"
click at [502, 143] on span "[PERSON_NAME][EMAIL_ADDRESS][DOMAIN_NAME]" at bounding box center [526, 141] width 79 height 6
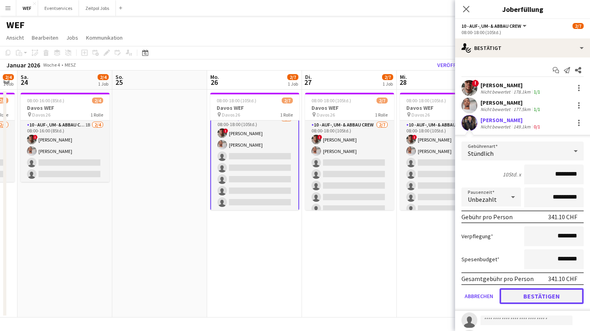
click at [511, 294] on button "Bestätigen" at bounding box center [541, 296] width 84 height 16
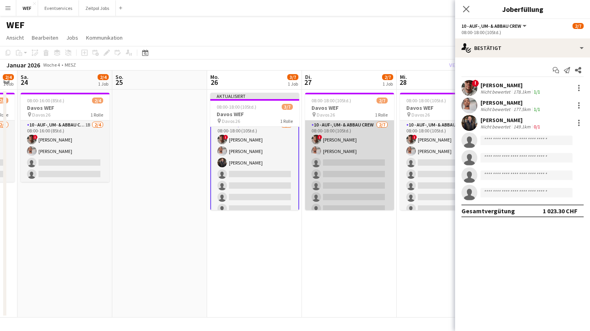
click at [375, 177] on app-card-role "10 - Auf-, Um- & Abbau Crew [DATE] 08:00-18:00 (10Std.) ! [PERSON_NAME] single-…" at bounding box center [349, 169] width 89 height 96
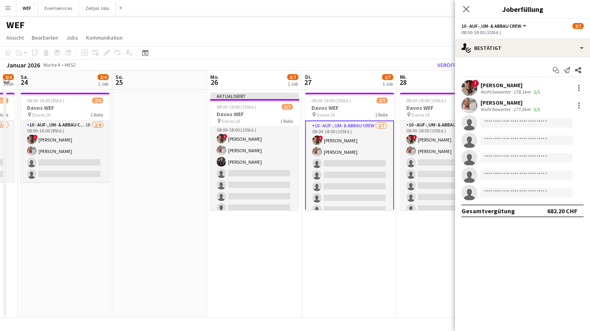
scroll to position [6, 0]
click at [499, 123] on input at bounding box center [526, 123] width 92 height 10
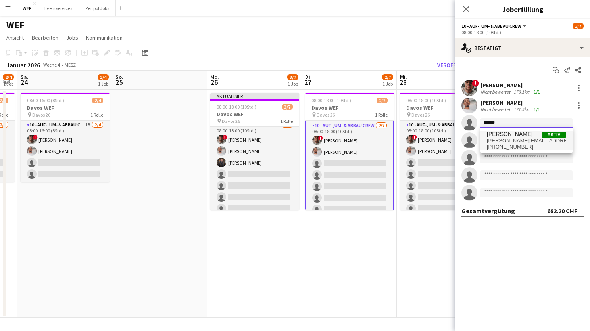
type input "******"
click at [506, 140] on span "[PERSON_NAME][EMAIL_ADDRESS][DOMAIN_NAME]" at bounding box center [526, 141] width 79 height 6
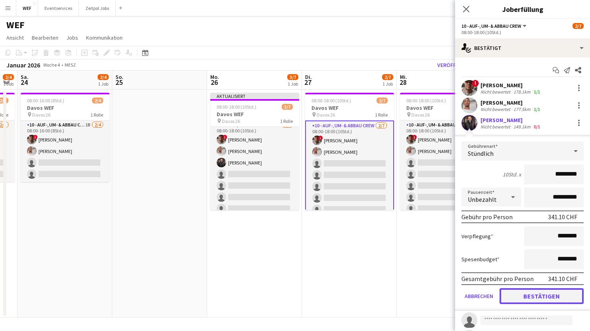
click at [531, 295] on button "Bestätigen" at bounding box center [541, 296] width 84 height 16
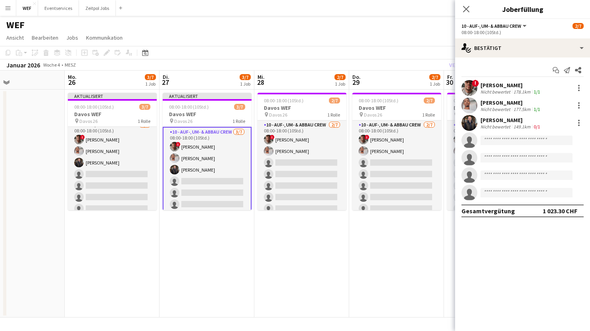
scroll to position [0, 320]
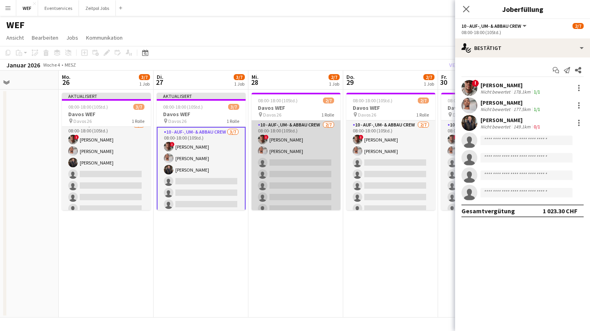
click at [296, 161] on app-card-role "10 - Auf-, Um- & Abbau Crew [DATE] 08:00-18:00 (10Std.) ! [PERSON_NAME] single-…" at bounding box center [295, 169] width 89 height 96
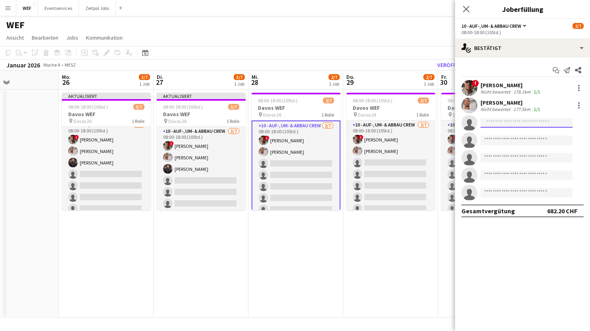
click at [507, 122] on input at bounding box center [526, 123] width 92 height 10
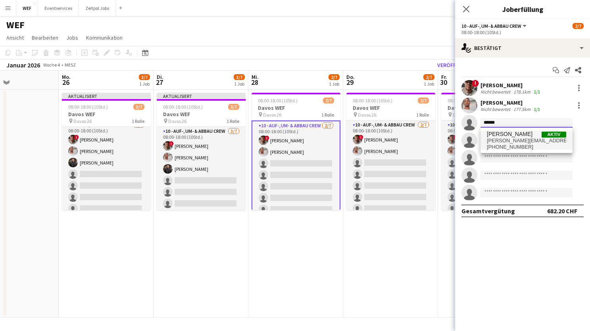
type input "******"
click at [509, 140] on span "[PERSON_NAME][EMAIL_ADDRESS][DOMAIN_NAME]" at bounding box center [526, 141] width 79 height 6
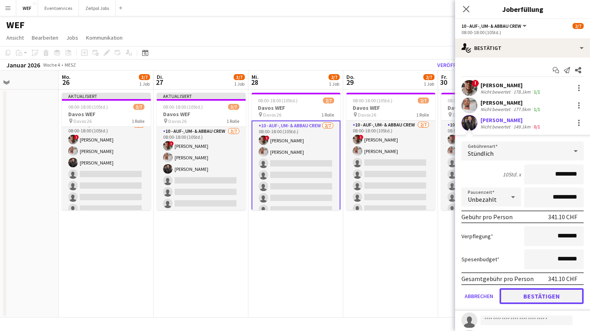
click at [527, 296] on button "Bestätigen" at bounding box center [541, 296] width 84 height 16
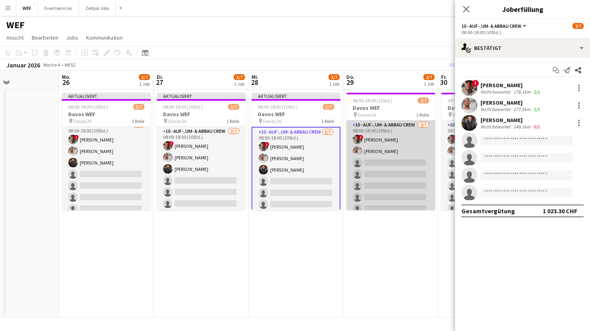
click at [377, 157] on app-card-role "10 - Auf-, Um- & Abbau Crew [DATE] 08:00-18:00 (10Std.) ! [PERSON_NAME] single-…" at bounding box center [390, 169] width 89 height 96
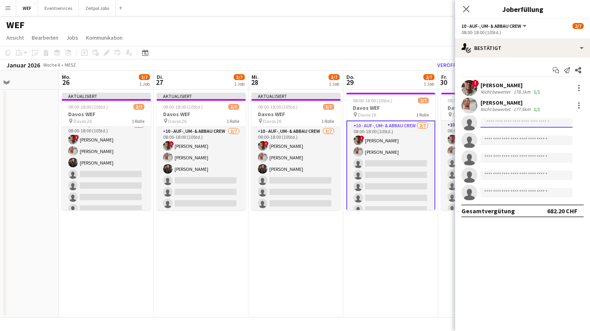
click at [494, 125] on input at bounding box center [526, 123] width 92 height 10
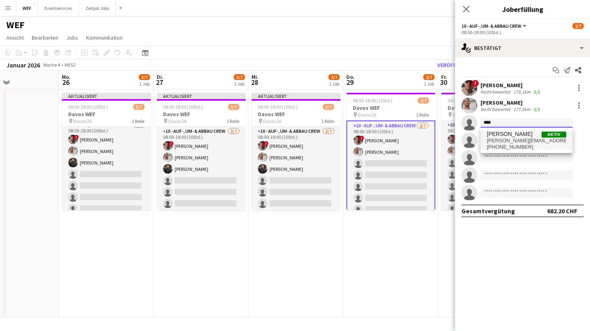
type input "****"
click at [499, 145] on span "[PHONE_NUMBER]" at bounding box center [526, 147] width 79 height 6
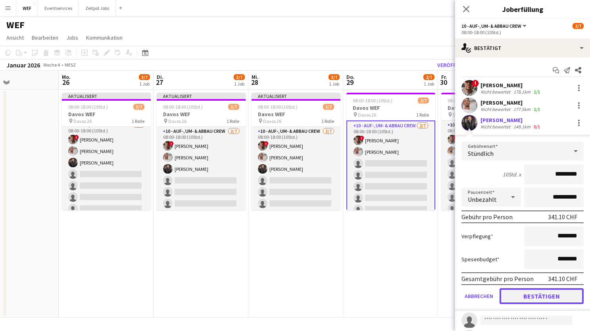
click at [514, 292] on button "Bestätigen" at bounding box center [541, 296] width 84 height 16
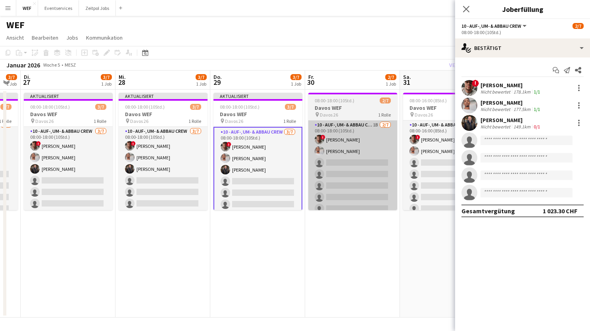
scroll to position [0, 264]
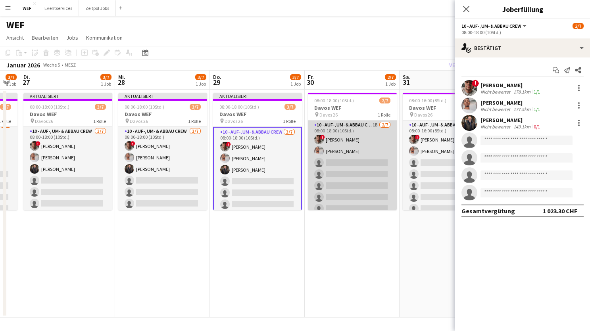
click at [349, 172] on app-card-role "10 - Auf-, Um- & Abbau Crew 1B [DATE] 08:00-18:00 (10Std.) ! [PERSON_NAME] sing…" at bounding box center [352, 169] width 89 height 96
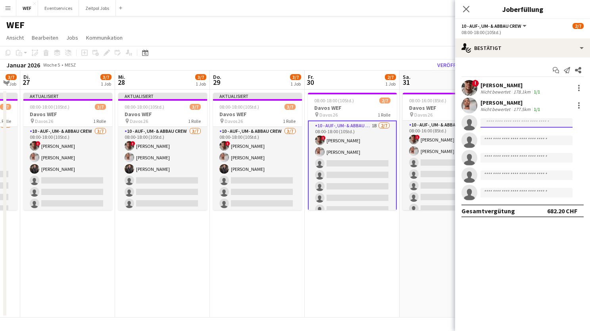
click at [515, 119] on input at bounding box center [526, 123] width 92 height 10
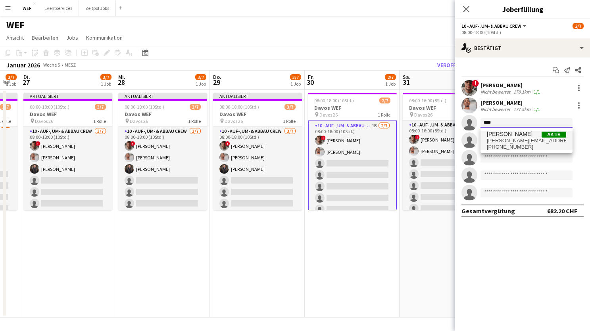
type input "****"
click at [515, 138] on span "[PERSON_NAME][EMAIL_ADDRESS][DOMAIN_NAME]" at bounding box center [526, 141] width 79 height 6
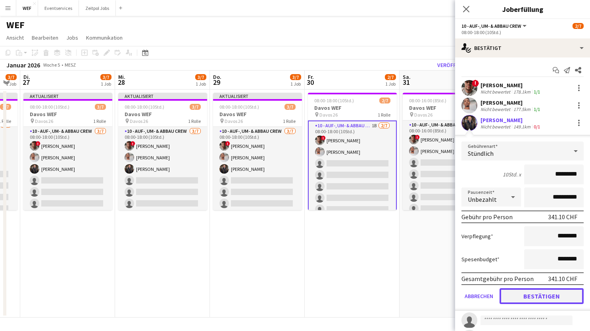
click at [552, 294] on button "Bestätigen" at bounding box center [541, 296] width 84 height 16
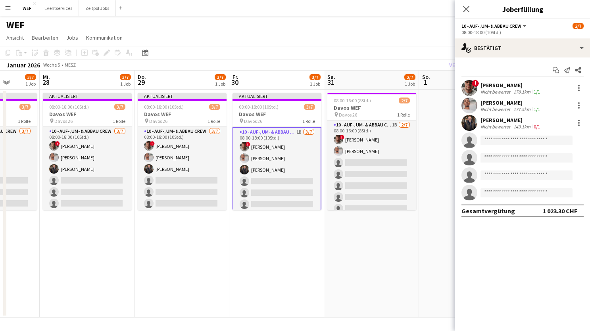
scroll to position [0, 219]
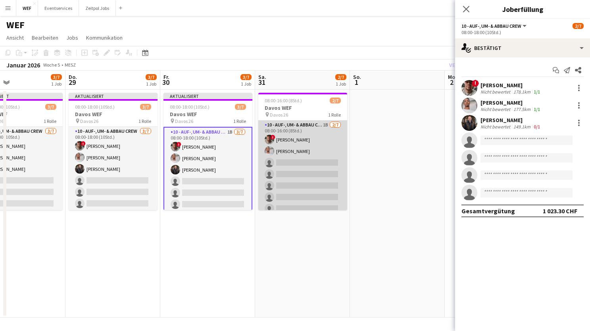
click at [302, 151] on app-card-role "10 - Auf-, Um- & Abbau Crew 1B [DATE] 08:00-16:00 (8Std.) ! [PERSON_NAME] singl…" at bounding box center [302, 169] width 89 height 96
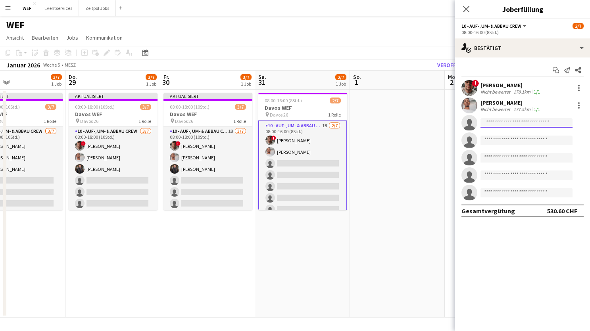
click at [521, 120] on input at bounding box center [526, 123] width 92 height 10
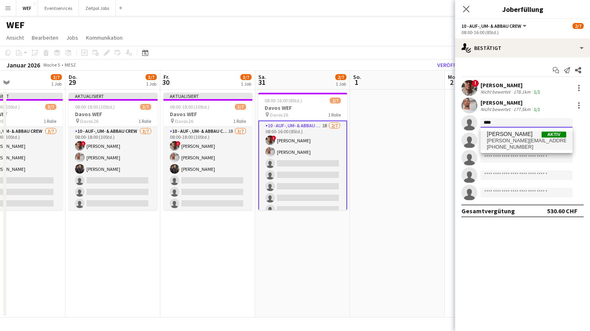
type input "****"
click at [510, 147] on span "[PHONE_NUMBER]" at bounding box center [526, 147] width 79 height 6
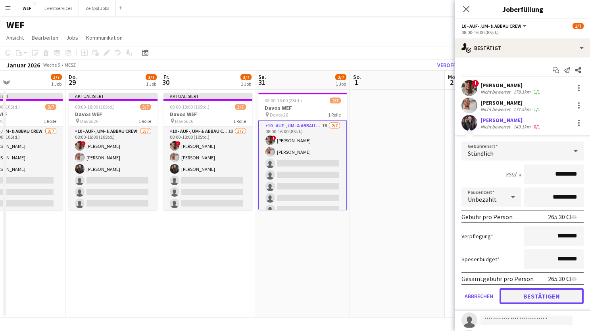
click at [538, 297] on button "Bestätigen" at bounding box center [541, 296] width 84 height 16
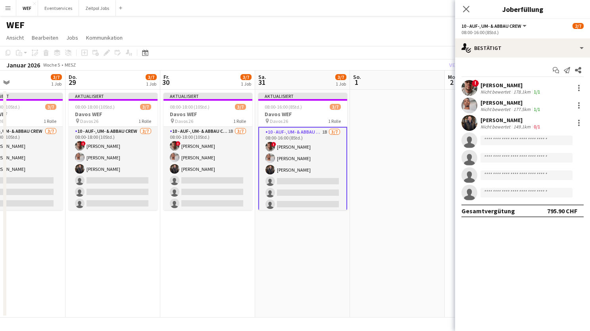
click at [316, 268] on app-date-cell "Aktualisiert 08:00-16:00 (8Std.) 3/7 Davos WEF pin Davos 26 1 Rolle 10 - Auf-, …" at bounding box center [302, 204] width 95 height 228
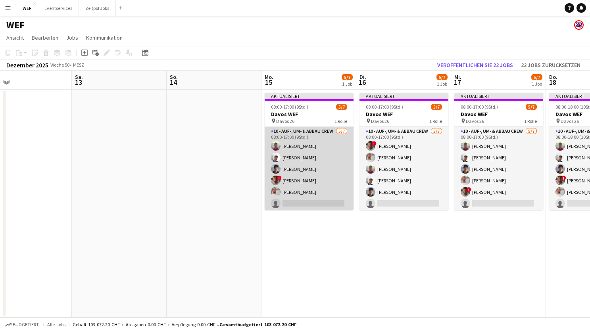
scroll to position [13, 0]
click at [286, 190] on app-card-role "10 - Auf-, Um- & Abbau Crew [DATE] 08:00-17:00 (9Std.) [PERSON_NAME] [PERSON_NA…" at bounding box center [308, 162] width 89 height 96
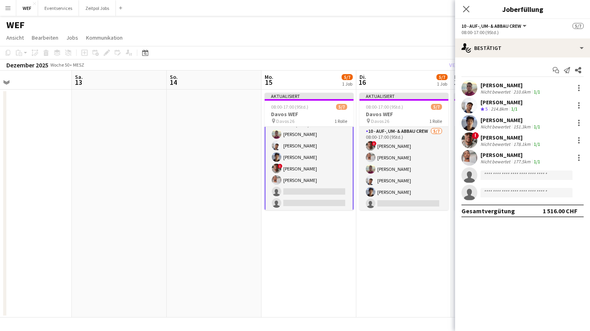
scroll to position [13, 0]
click at [488, 174] on input at bounding box center [526, 175] width 92 height 10
type input "***"
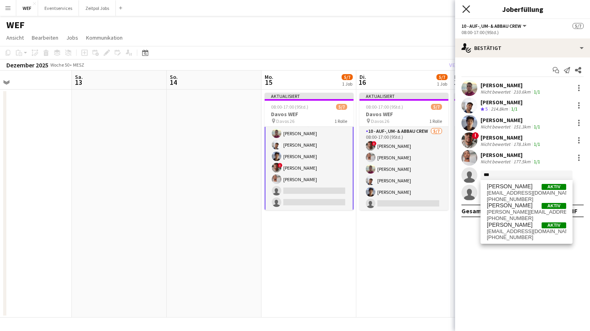
click at [467, 8] on icon "Pop-in schließen" at bounding box center [466, 9] width 8 height 8
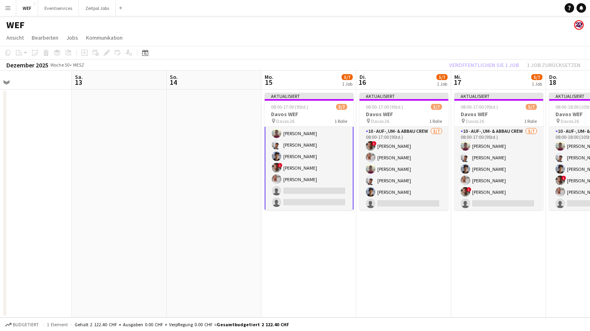
click at [310, 270] on app-date-cell "Aktualisiert 08:00-17:00 (9Std.) 5/7 Davos WEF pin Davos 26 1 Rolle 10 - Auf-, …" at bounding box center [308, 204] width 95 height 228
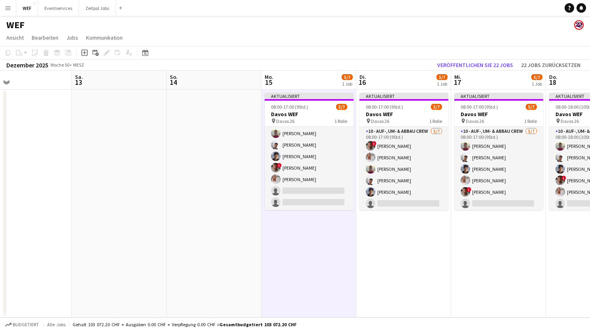
click at [435, 266] on app-date-cell "Aktualisiert 08:00-17:00 (9Std.) 5/7 Davos WEF pin Davos 26 1 Rolle 10 - Auf-, …" at bounding box center [403, 204] width 95 height 228
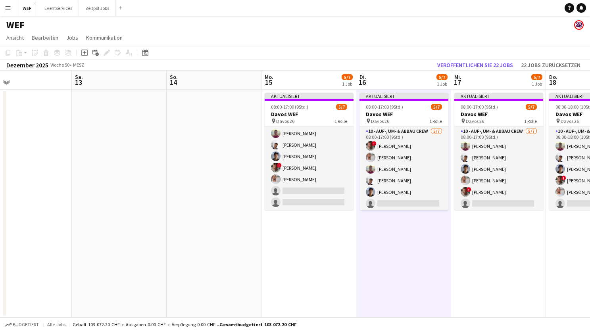
click at [398, 30] on div "WEF" at bounding box center [295, 23] width 590 height 15
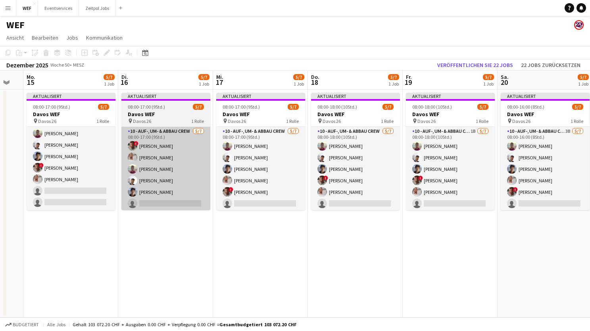
scroll to position [0, 357]
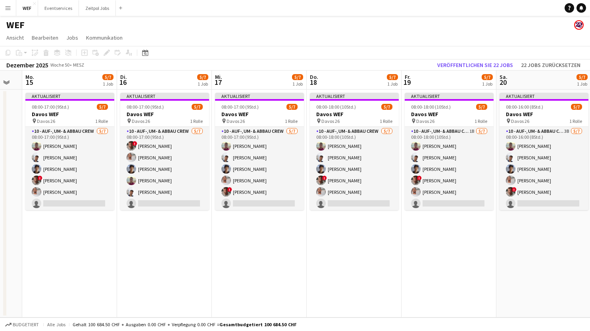
click at [8, 5] on app-icon "Menü" at bounding box center [8, 8] width 6 height 6
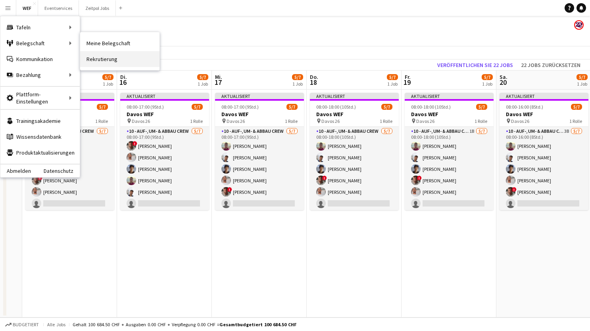
click at [104, 59] on link "Rekrutierung" at bounding box center [119, 59] width 79 height 16
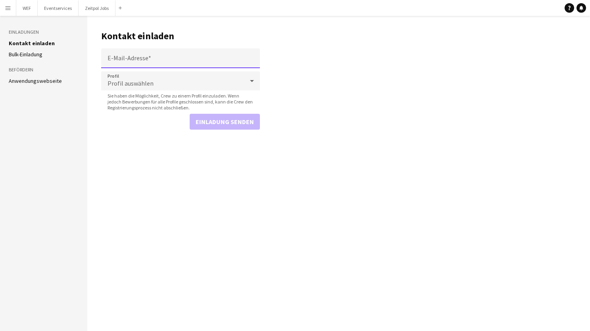
click at [144, 60] on input "E-Mail-Adresse" at bounding box center [180, 58] width 159 height 20
type input "**********"
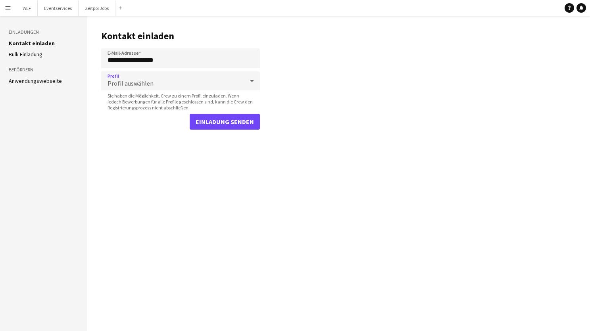
click at [141, 81] on span "Profil auswählen" at bounding box center [130, 83] width 46 height 8
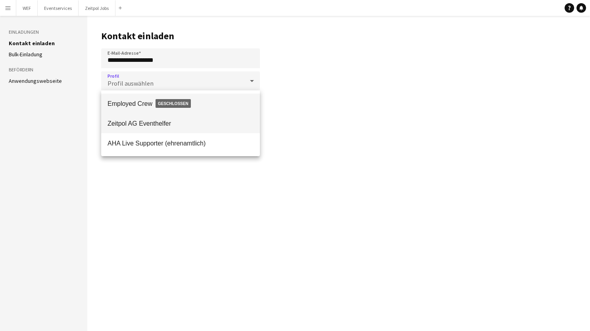
click at [141, 123] on span "Zeitpol AG Eventhelfer" at bounding box center [180, 124] width 146 height 8
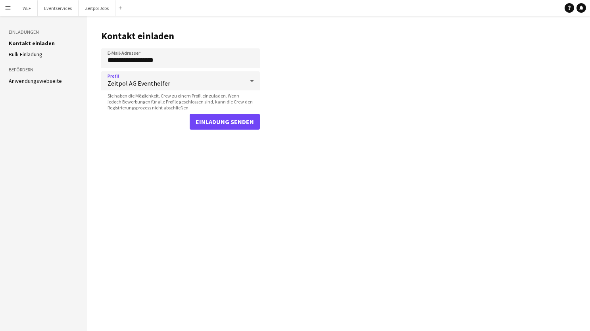
click at [181, 82] on span "Zeitpol AG Eventhelfer" at bounding box center [175, 83] width 136 height 8
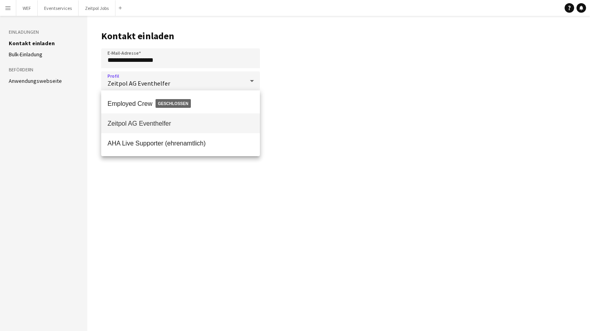
click at [189, 123] on span "Zeitpol AG Eventhelfer" at bounding box center [180, 124] width 146 height 8
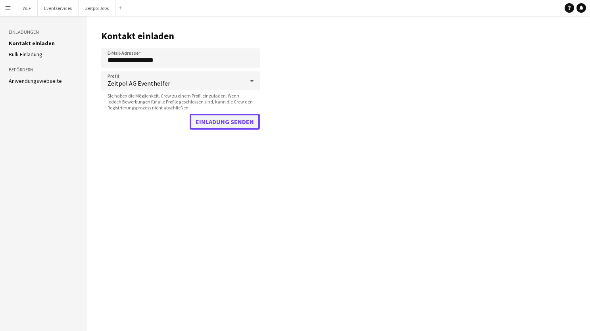
click at [227, 124] on button "Einladung senden" at bounding box center [225, 122] width 70 height 16
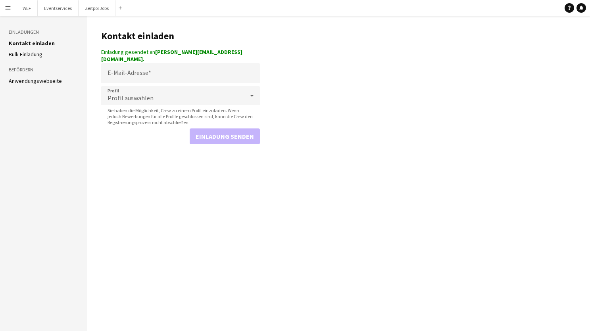
click at [33, 55] on link "Bulk-Einladung" at bounding box center [26, 54] width 34 height 7
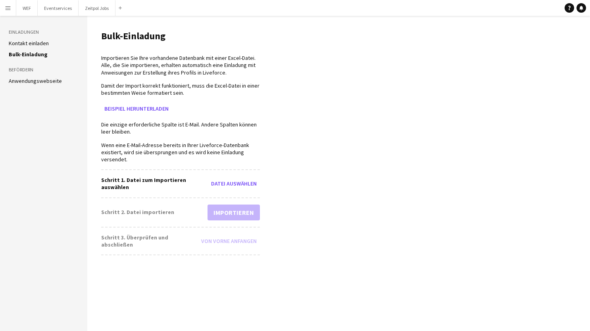
click at [37, 81] on link "Anwendungswebseite" at bounding box center [35, 80] width 53 height 7
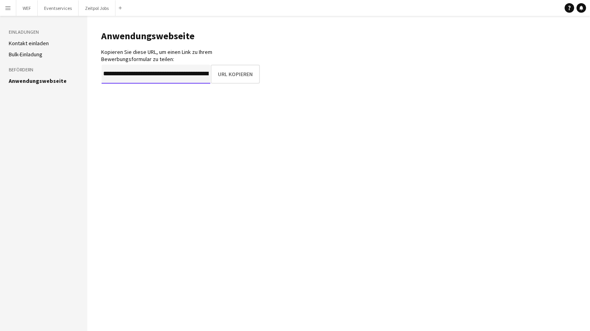
click at [163, 74] on input "**********" at bounding box center [156, 74] width 109 height 19
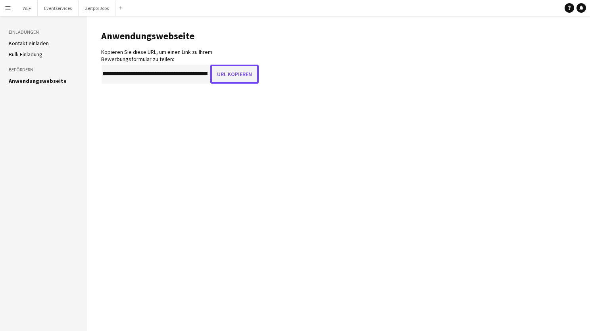
click at [231, 75] on button "URL kopieren" at bounding box center [234, 74] width 48 height 19
click at [101, 10] on button "Zeitpol Jobs Schließen" at bounding box center [97, 7] width 37 height 15
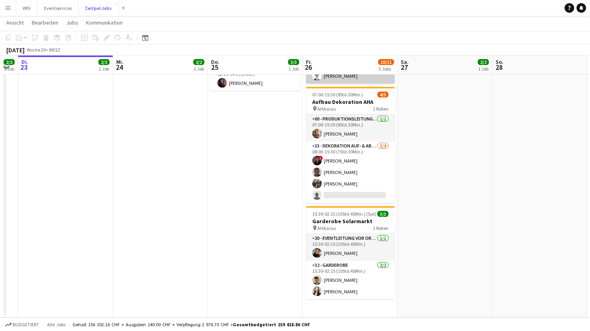
scroll to position [0, 275]
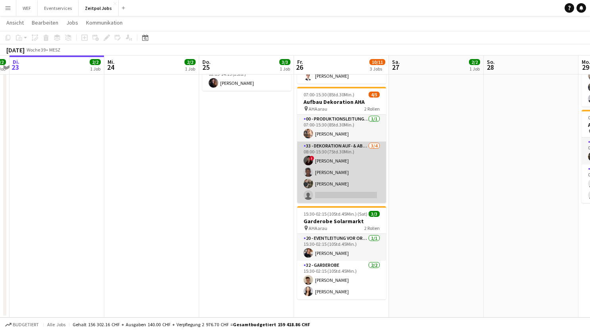
click at [335, 195] on app-card-role "33 - Dekoration Auf- & Abbau [DATE] 08:00-15:30 (7Std.30Min.) ! [PERSON_NAME] […" at bounding box center [341, 172] width 89 height 61
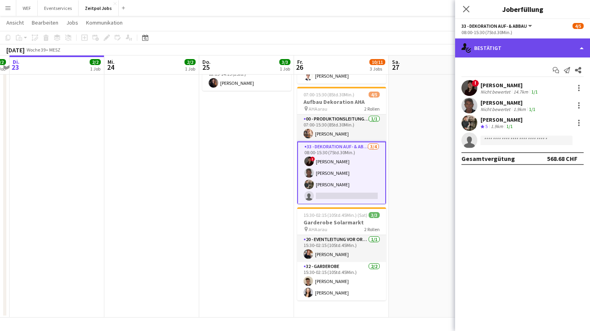
click at [510, 52] on div "single-neutral-actions-check-2 Bestätigt" at bounding box center [522, 47] width 135 height 19
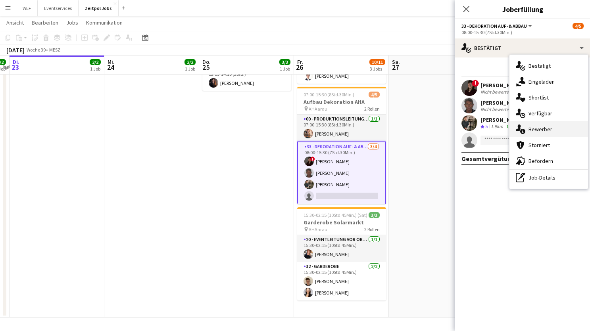
click at [532, 132] on span "Bewerber" at bounding box center [540, 129] width 24 height 7
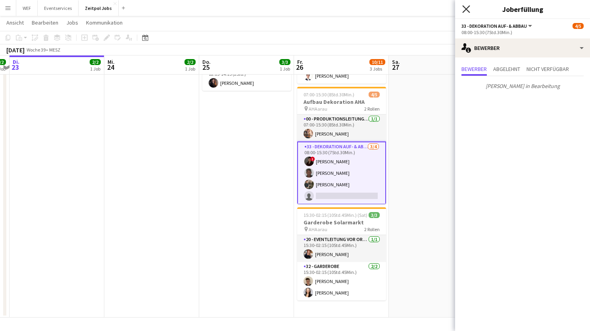
click at [468, 8] on icon "Pop-in schließen" at bounding box center [466, 9] width 8 height 8
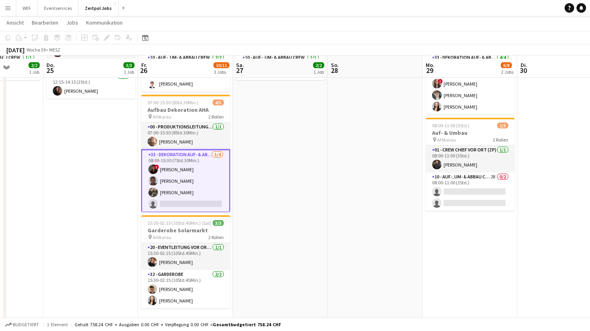
scroll to position [102, 0]
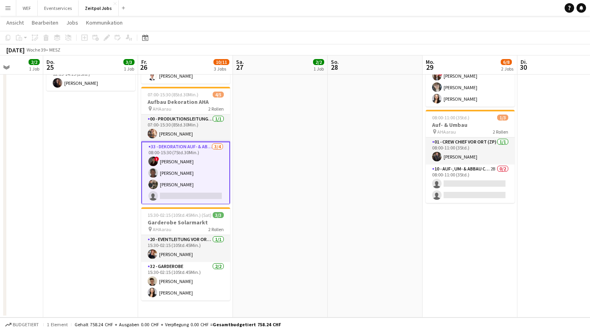
click at [196, 191] on app-card-role "33 - Dekoration Auf- & Abbau [DATE] 08:00-15:30 (7Std.30Min.) ! [PERSON_NAME] […" at bounding box center [185, 173] width 89 height 63
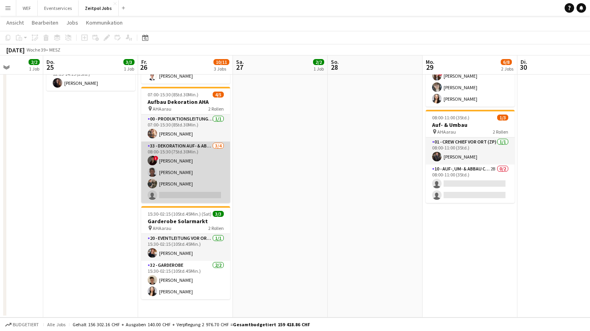
click at [192, 194] on app-card-role "33 - Dekoration Auf- & Abbau [DATE] 08:00-15:30 (7Std.30Min.) ! [PERSON_NAME] […" at bounding box center [185, 172] width 89 height 61
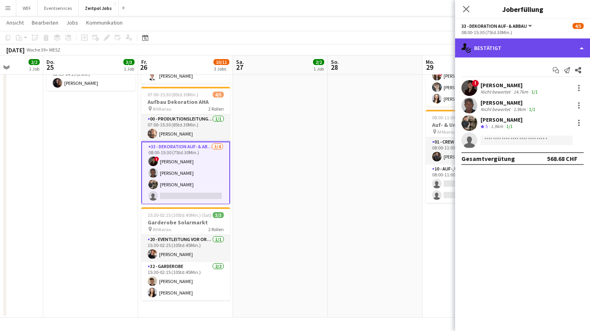
click at [528, 56] on div "single-neutral-actions-check-2 Bestätigt" at bounding box center [522, 47] width 135 height 19
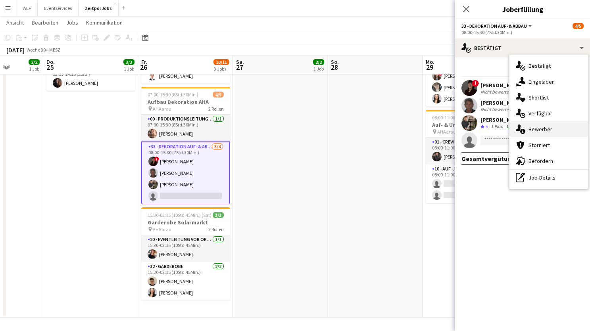
click at [532, 134] on div "single-neutral-actions-information Bewerber" at bounding box center [548, 129] width 79 height 16
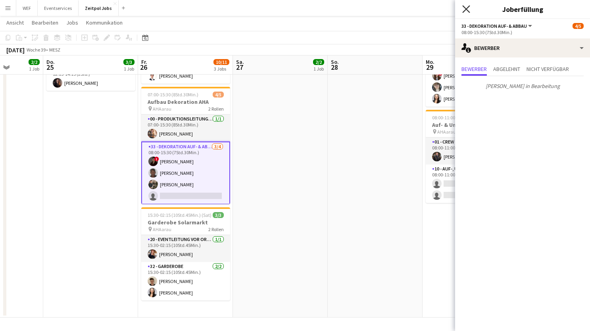
click at [465, 5] on icon "Pop-in schließen" at bounding box center [466, 9] width 8 height 8
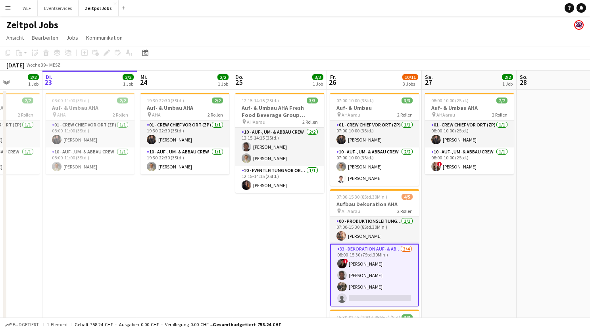
scroll to position [0, 229]
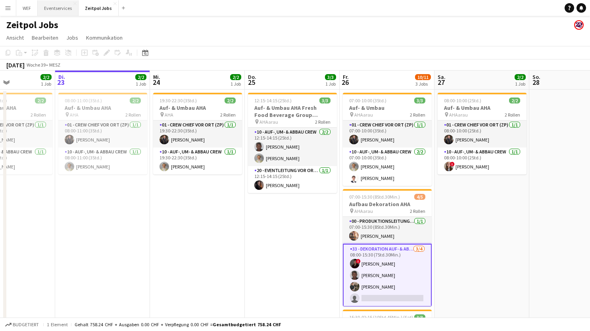
click at [56, 6] on button "Eventservices Schließen" at bounding box center [58, 7] width 41 height 15
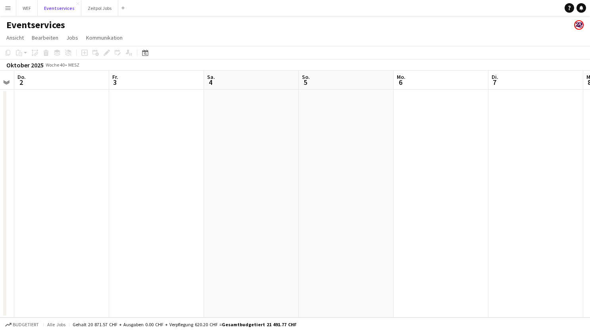
scroll to position [0, 389]
click at [97, 11] on button "Zeitpol Jobs Schließen" at bounding box center [99, 7] width 37 height 15
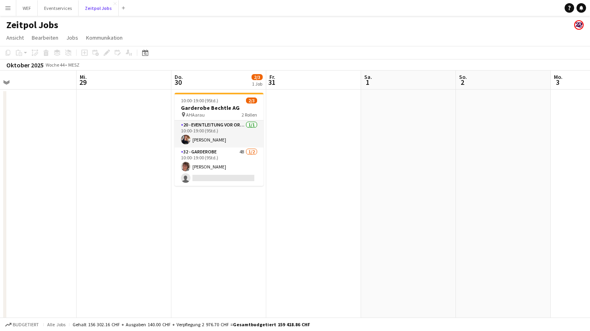
scroll to position [0, 210]
click at [61, 7] on button "Eventservices Schließen" at bounding box center [58, 7] width 41 height 15
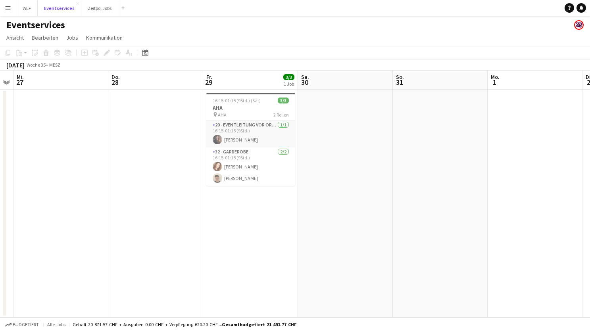
scroll to position [0, 277]
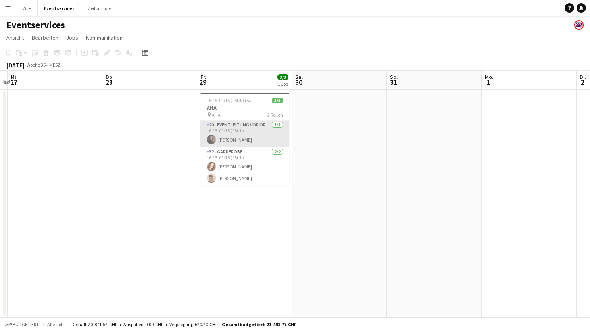
click at [243, 140] on app-card-role "20 - Eventleitung vor Ort (ZP) [DATE] 16:15-01:15 (9Std.) [PERSON_NAME]" at bounding box center [244, 134] width 89 height 27
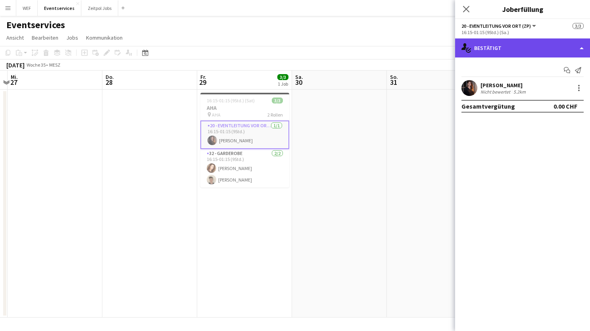
click at [552, 49] on div "single-neutral-actions-check-2 Bestätigt" at bounding box center [522, 47] width 135 height 19
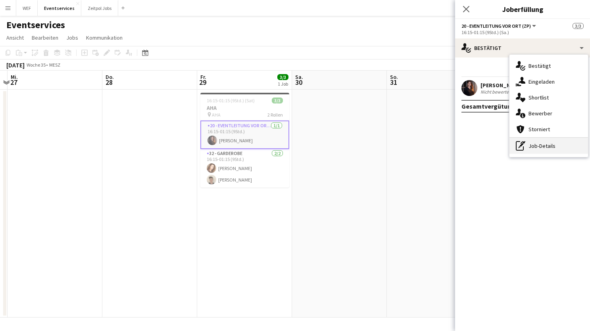
click at [546, 144] on div "pen-write Job-Details" at bounding box center [548, 146] width 79 height 16
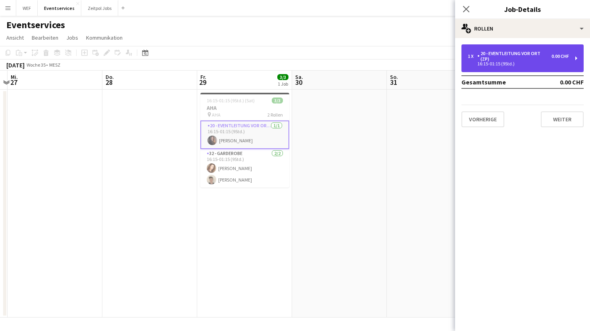
click at [535, 59] on div "20 - Eventleitung vor Ort (ZP)" at bounding box center [514, 56] width 74 height 11
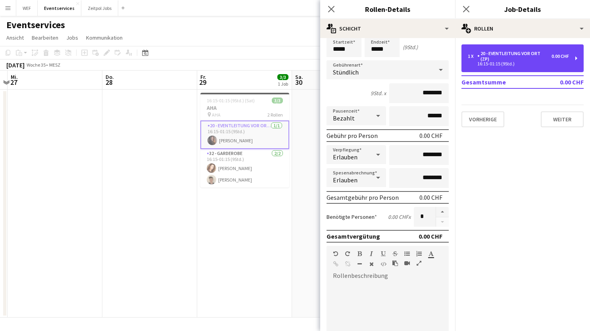
scroll to position [31, 0]
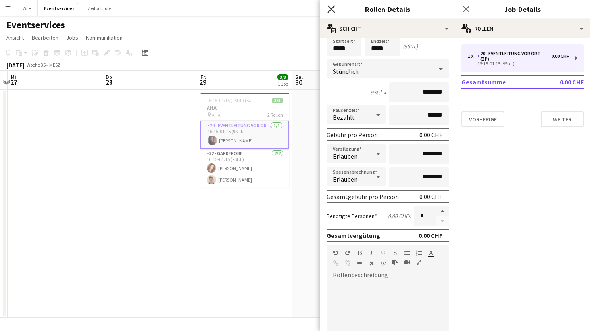
click at [331, 11] on icon "Pop-in schließen" at bounding box center [331, 9] width 8 height 8
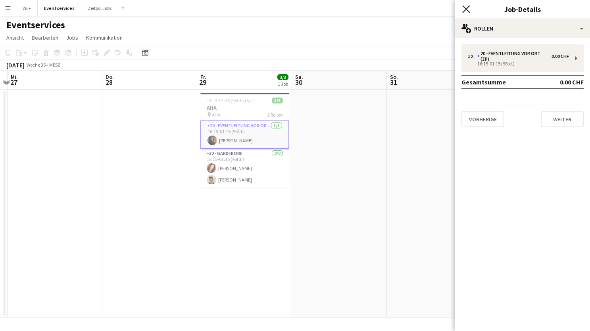
click at [466, 7] on icon "Pop-in schließen" at bounding box center [466, 9] width 8 height 8
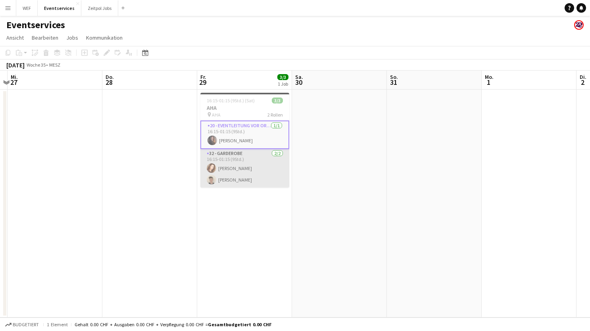
click at [237, 172] on app-card-role "32 - Garderobe [DATE] 16:15-01:15 (9Std.) [PERSON_NAME] [PERSON_NAME]" at bounding box center [244, 168] width 89 height 38
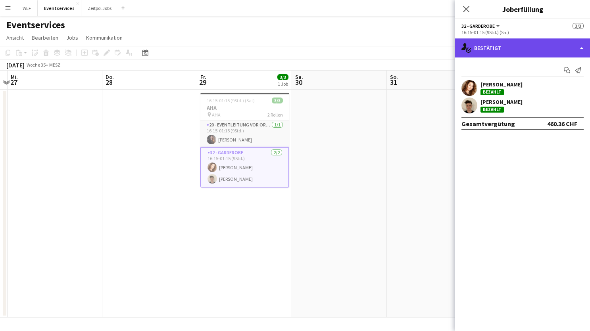
click at [548, 50] on div "single-neutral-actions-check-2 Bestätigt" at bounding box center [522, 47] width 135 height 19
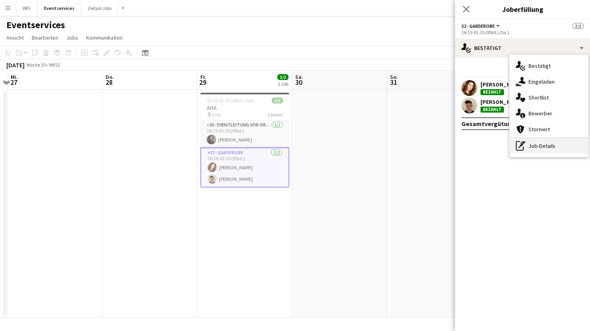
click at [541, 149] on div "pen-write Job-Details" at bounding box center [548, 146] width 79 height 16
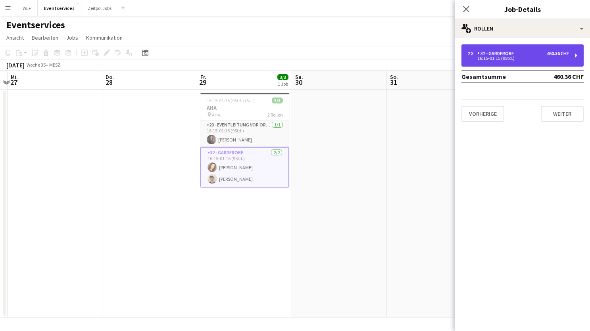
click at [519, 54] on div "2 x 32 - Garderobe 460.36 CHF" at bounding box center [517, 54] width 101 height 6
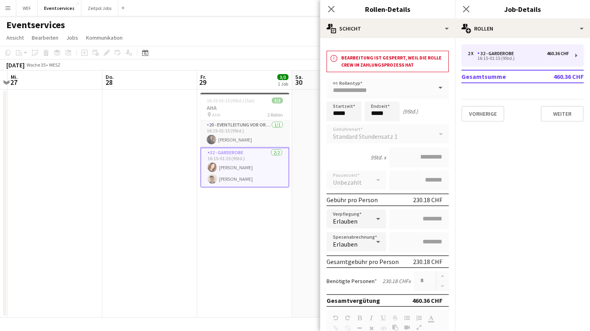
click at [335, 12] on app-icon "Pop-in schließen" at bounding box center [331, 9] width 11 height 11
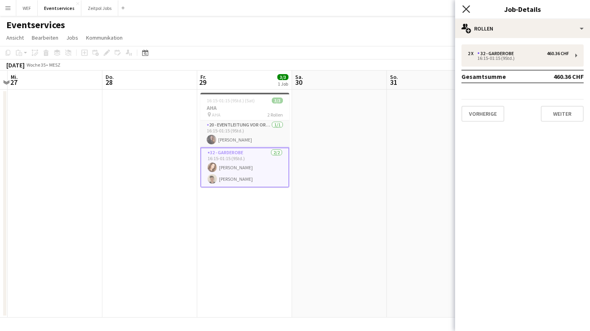
click at [468, 11] on icon at bounding box center [466, 9] width 8 height 8
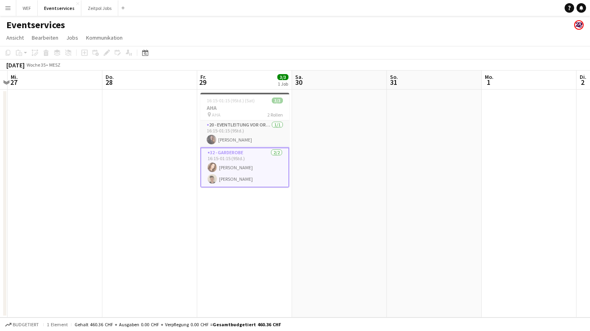
click at [305, 186] on app-date-cell at bounding box center [339, 204] width 95 height 228
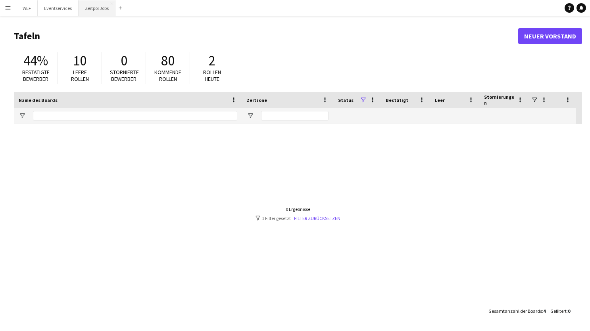
click at [102, 7] on button "Zeitpol Jobs Schließen" at bounding box center [97, 7] width 37 height 15
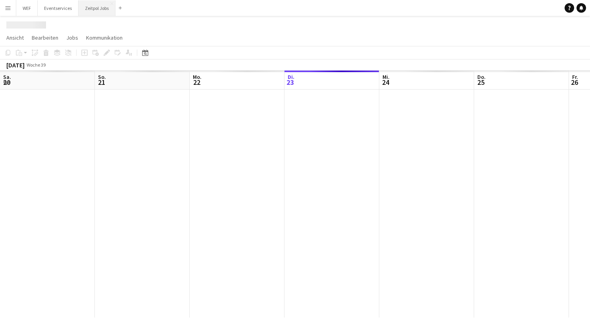
scroll to position [0, 190]
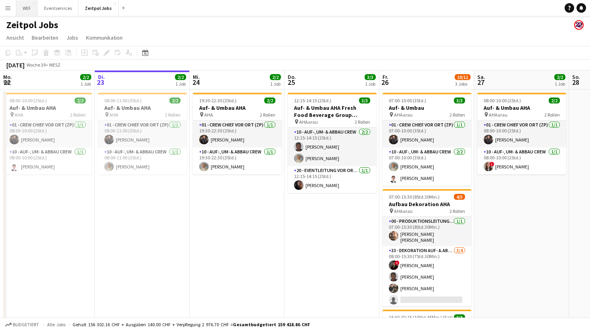
click at [26, 9] on button "WEF Schließen" at bounding box center [26, 7] width 21 height 15
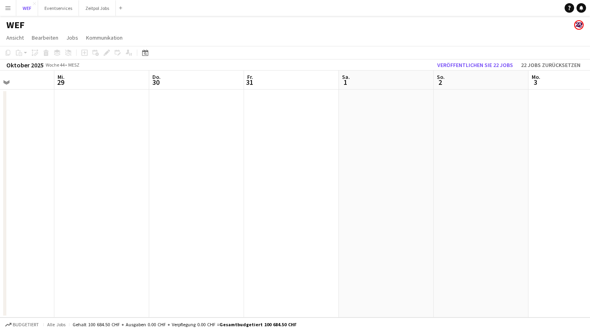
scroll to position [0, 301]
click at [7, 8] on app-icon "Menü" at bounding box center [8, 8] width 6 height 6
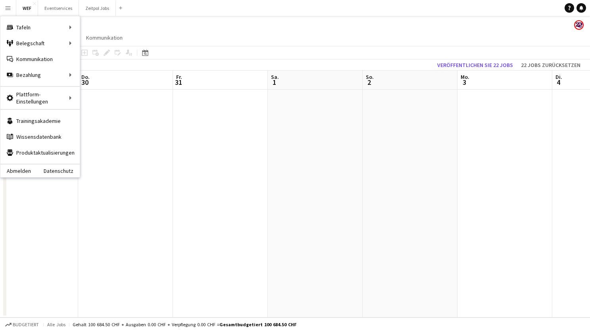
click at [257, 0] on app-navbar "Menü Tafeln Tafeln Tafeln Alle Jobs Status Belegschaft Belegschaft Meine Belegs…" at bounding box center [295, 8] width 590 height 16
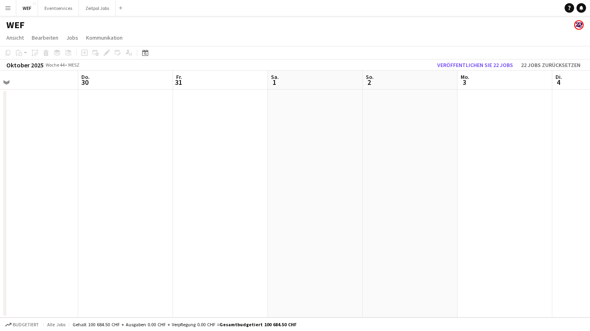
click at [6, 8] on app-icon "Menü" at bounding box center [8, 8] width 6 height 6
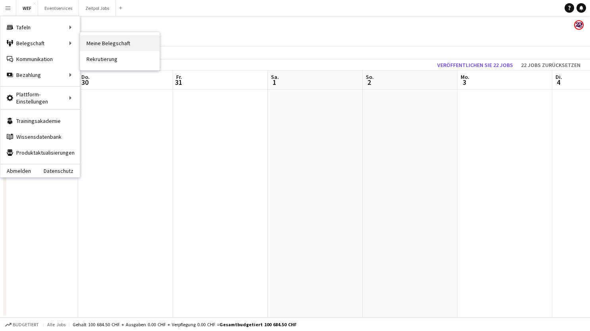
click at [137, 43] on link "Meine Belegschaft" at bounding box center [119, 43] width 79 height 16
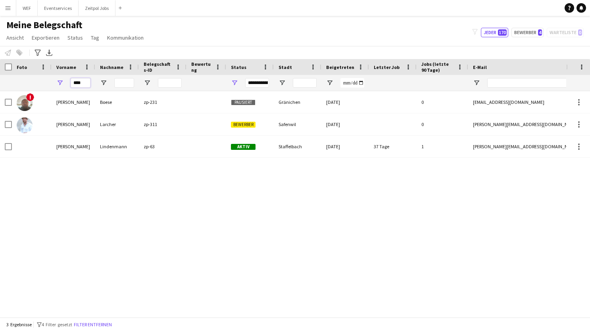
drag, startPoint x: 86, startPoint y: 84, endPoint x: 56, endPoint y: 82, distance: 30.6
click at [57, 82] on div "****" at bounding box center [74, 83] width 44 height 16
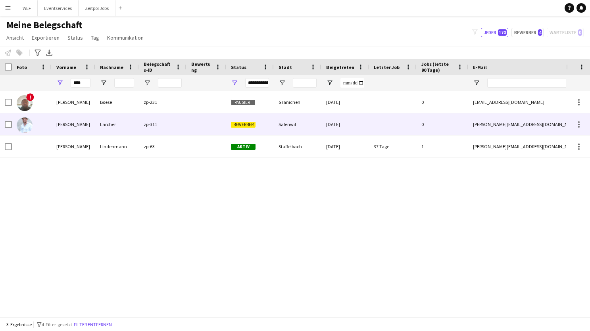
click at [77, 120] on div "Sven" at bounding box center [74, 124] width 44 height 22
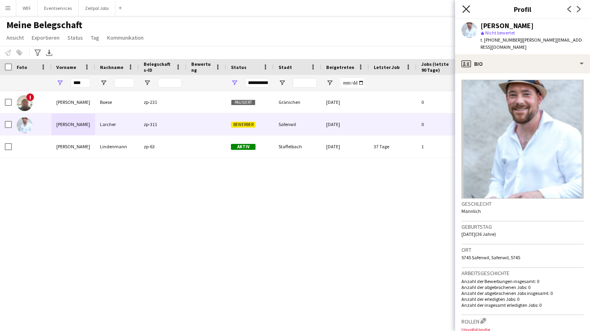
click at [467, 9] on icon "Pop-in schließen" at bounding box center [466, 9] width 8 height 8
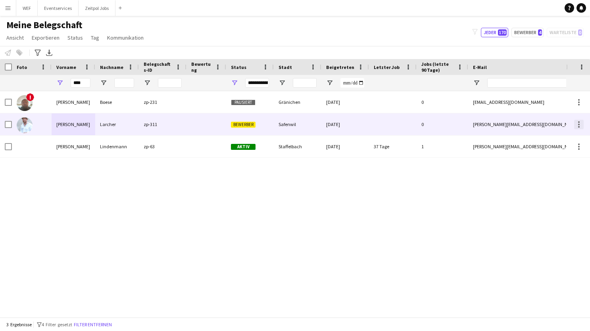
click at [578, 124] on div at bounding box center [579, 125] width 2 height 2
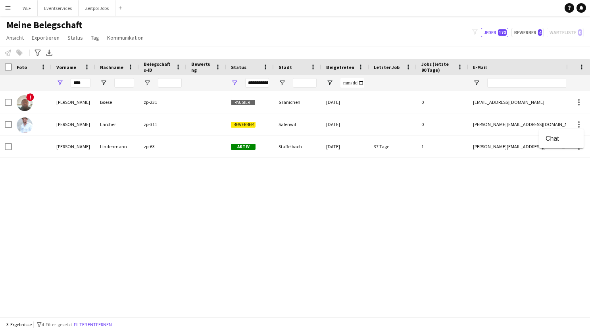
click at [26, 9] on div at bounding box center [295, 165] width 590 height 331
click at [24, 6] on button "WEF Schließen" at bounding box center [26, 7] width 21 height 15
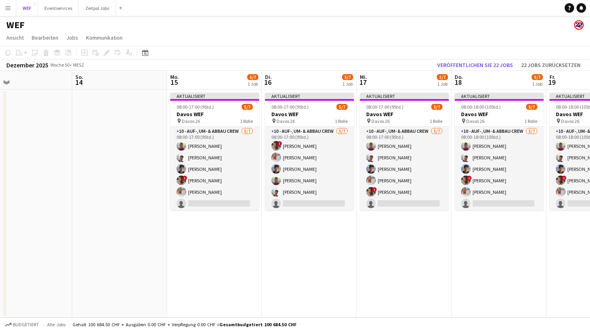
scroll to position [0, 305]
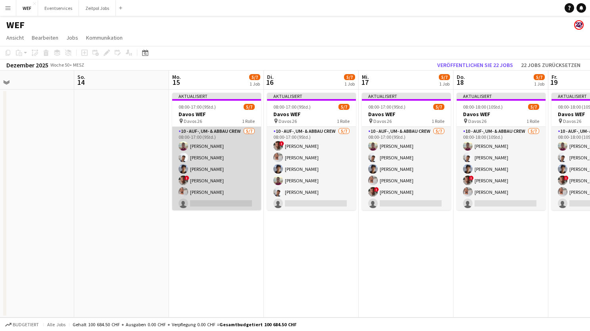
click at [198, 201] on app-card-role "10 - Auf-, Um- & Abbau Crew [DATE] 08:00-17:00 (9Std.) [PERSON_NAME] [PERSON_NA…" at bounding box center [216, 175] width 89 height 96
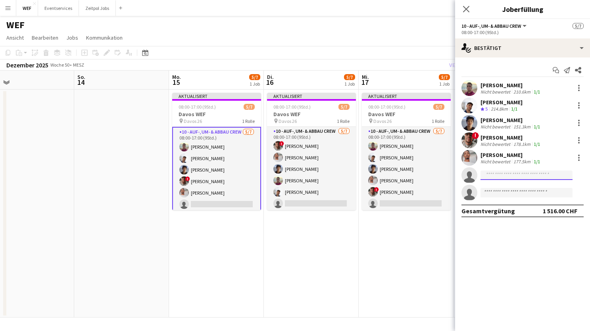
click at [497, 172] on input at bounding box center [526, 175] width 92 height 10
type input "*"
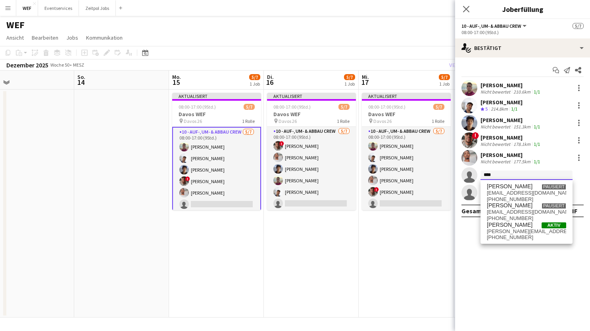
type input "****"
click at [345, 262] on app-date-cell "Aktualisiert 08:00-17:00 (9Std.) 5/7 Davos WEF pin Davos 26 1 Rolle 10 - Auf-, …" at bounding box center [311, 204] width 95 height 228
